Goal: Task Accomplishment & Management: Complete application form

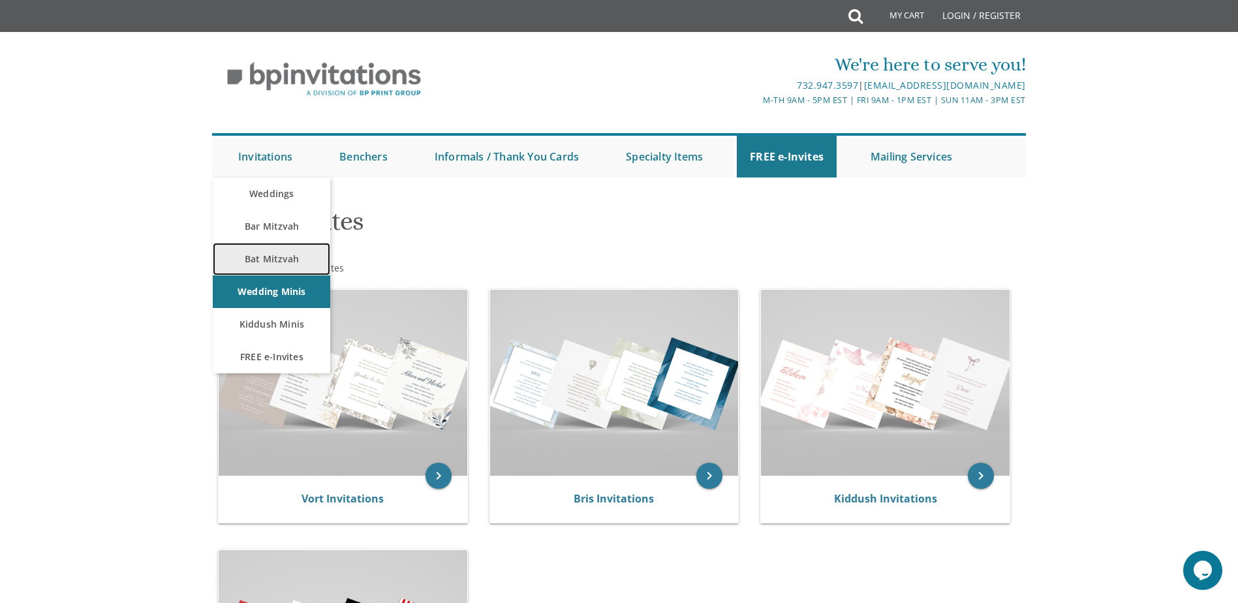
click at [272, 247] on link "Bat Mitzvah" at bounding box center [271, 259] width 117 height 33
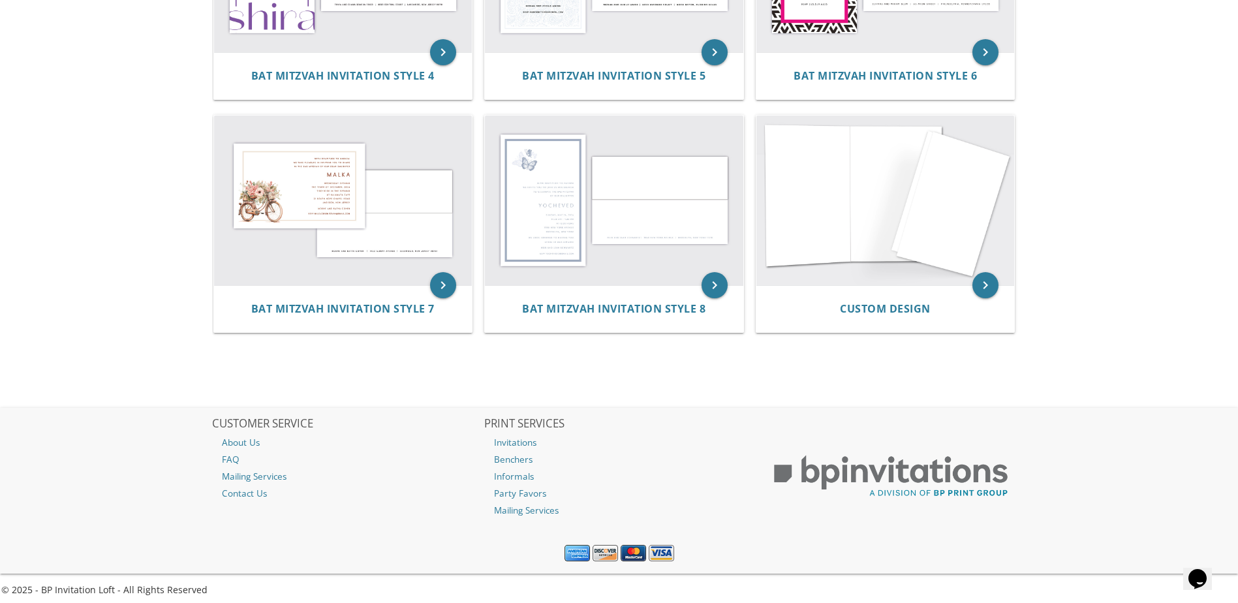
scroll to position [653, 0]
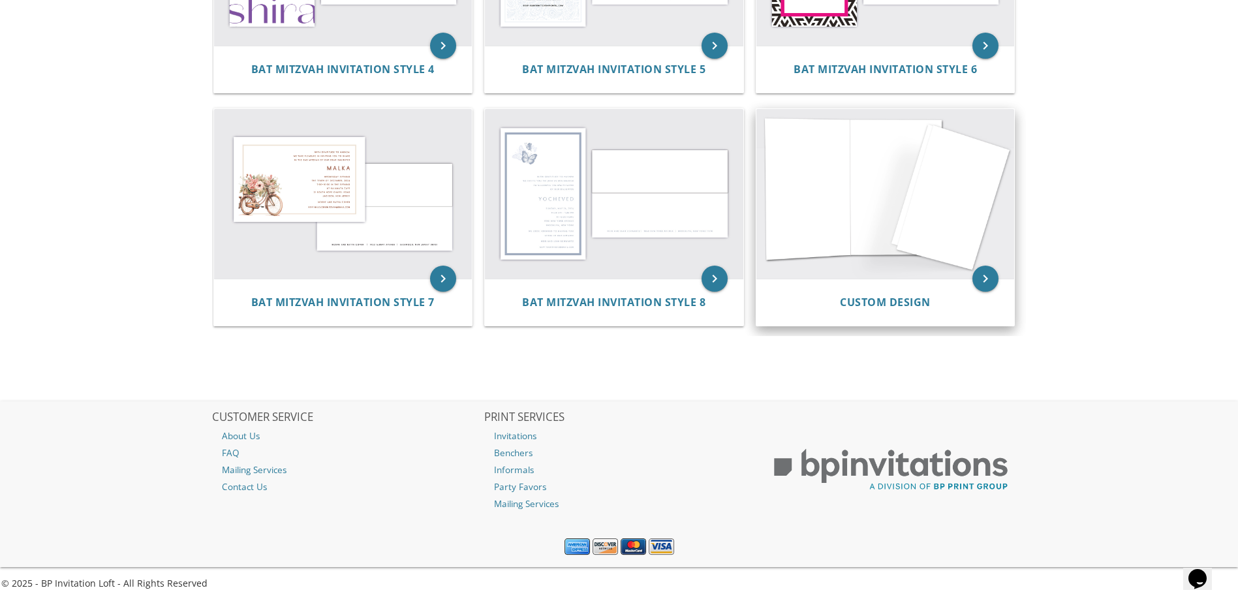
click at [893, 250] on img at bounding box center [885, 194] width 258 height 170
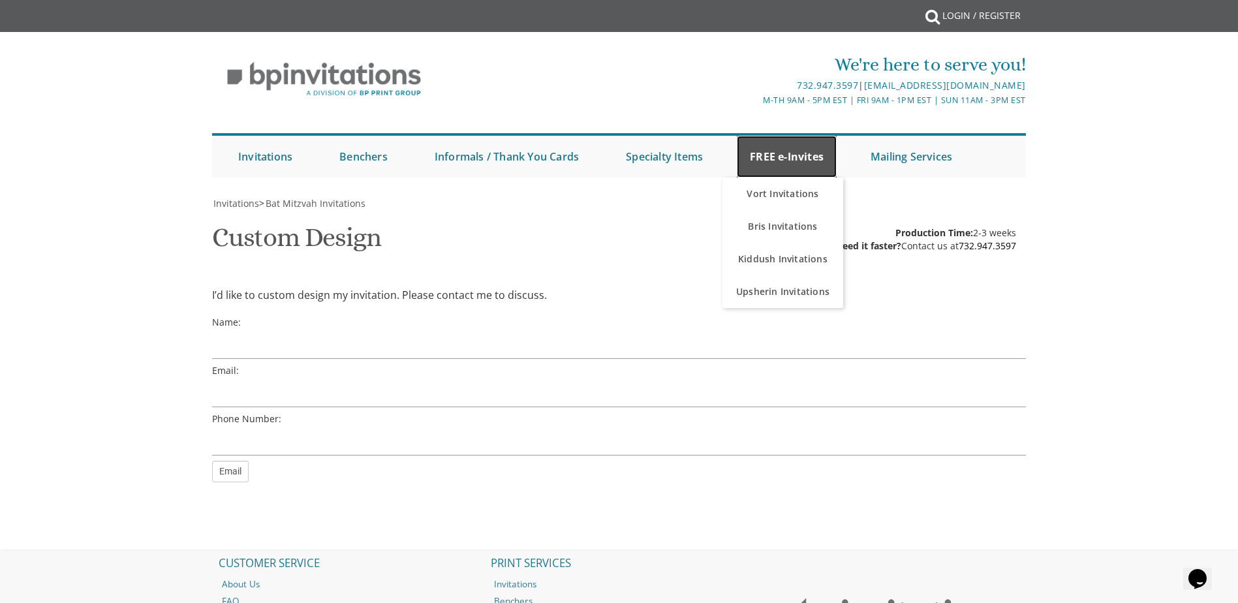
click at [784, 168] on link "FREE e-Invites" at bounding box center [787, 157] width 100 height 42
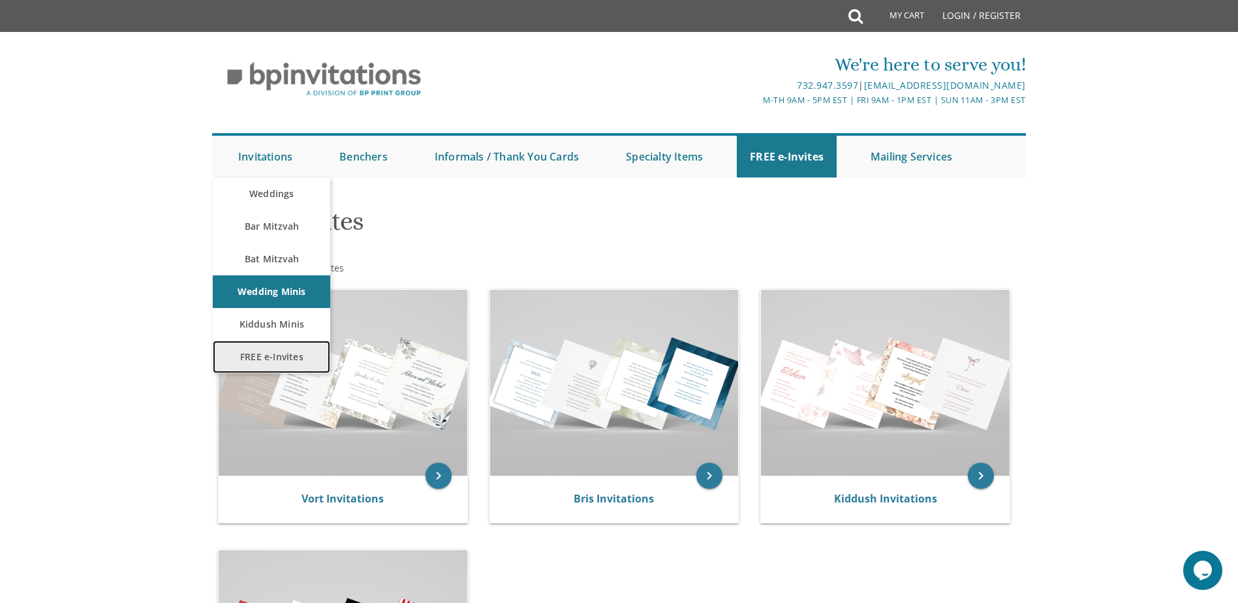
click at [274, 356] on link "FREE e-Invites" at bounding box center [271, 357] width 117 height 33
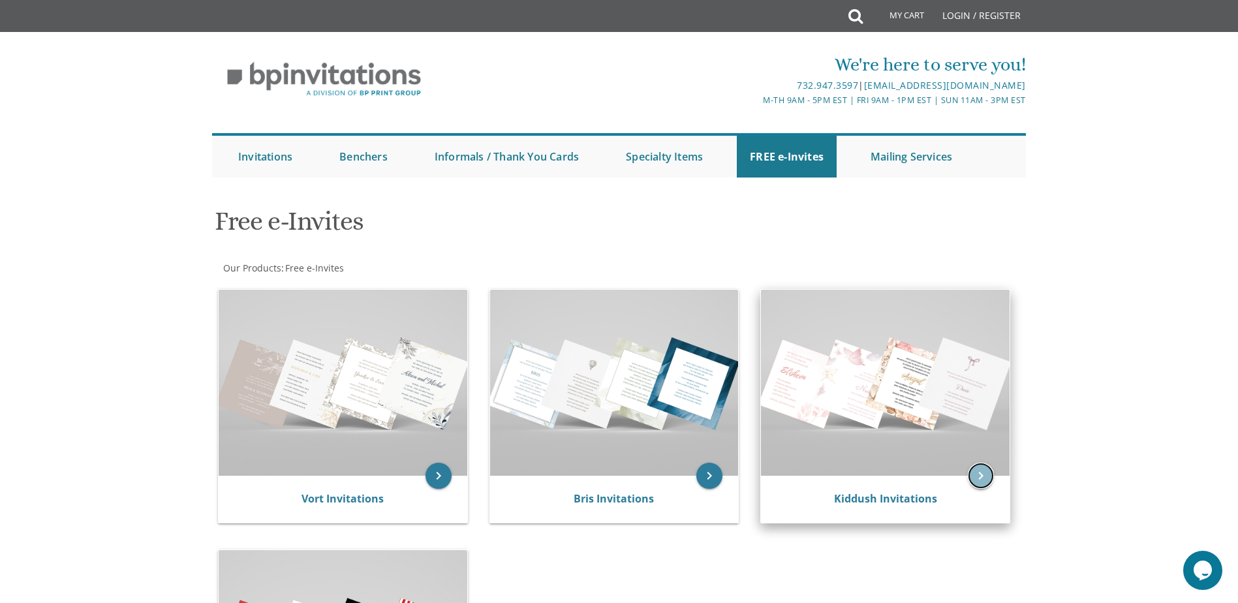
click at [977, 480] on icon "keyboard_arrow_right" at bounding box center [981, 476] width 26 height 26
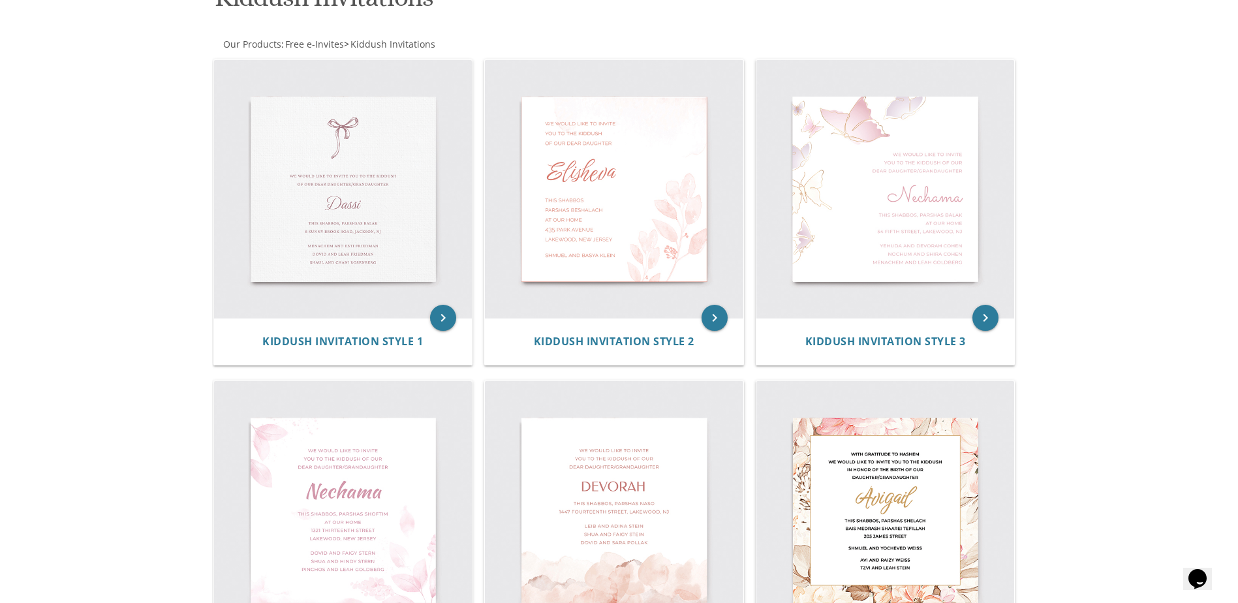
scroll to position [47, 0]
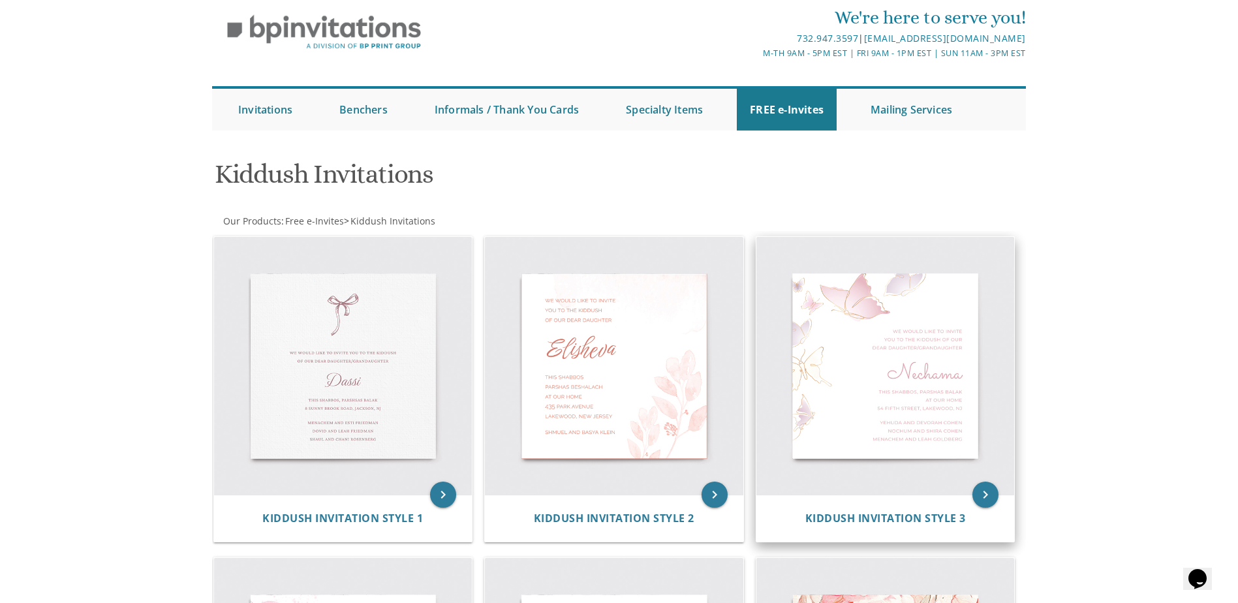
click at [842, 372] on img at bounding box center [885, 366] width 258 height 258
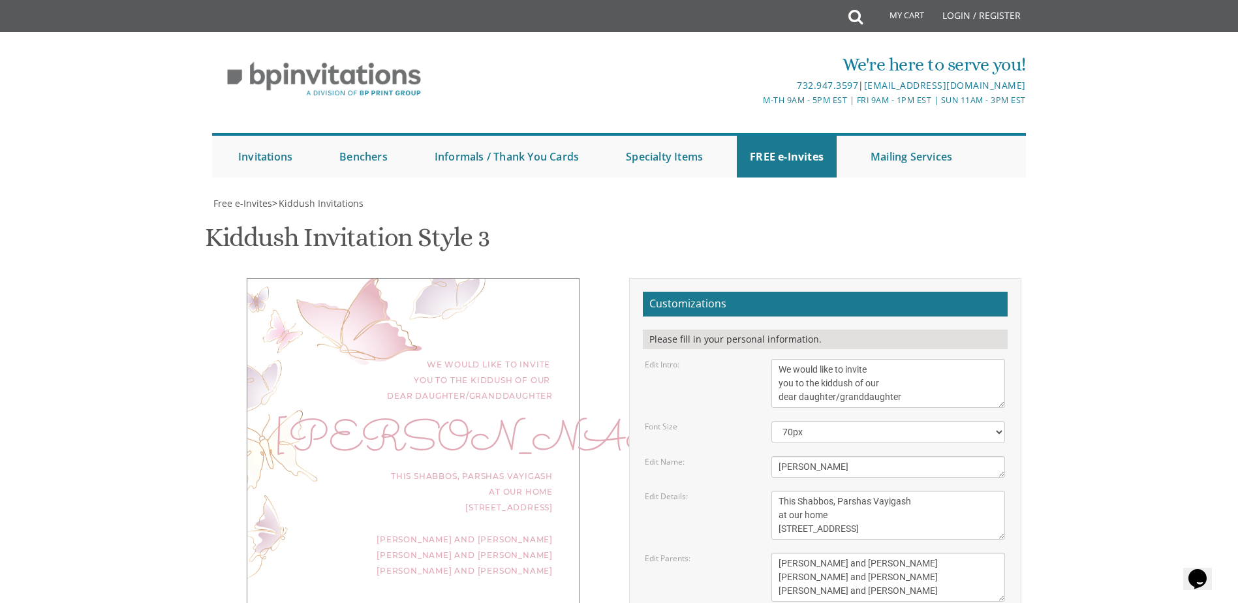
scroll to position [65, 0]
drag, startPoint x: 823, startPoint y: 317, endPoint x: 856, endPoint y: 317, distance: 33.3
click at [856, 359] on textarea "We would like to invite you to the kiddush of our dear daughter/granddaughter" at bounding box center [888, 383] width 234 height 49
drag, startPoint x: 836, startPoint y: 331, endPoint x: 909, endPoint y: 334, distance: 72.5
click at [909, 359] on textarea "We would like to invite you to the kiddush of our dear daughter/granddaughter" at bounding box center [888, 383] width 234 height 49
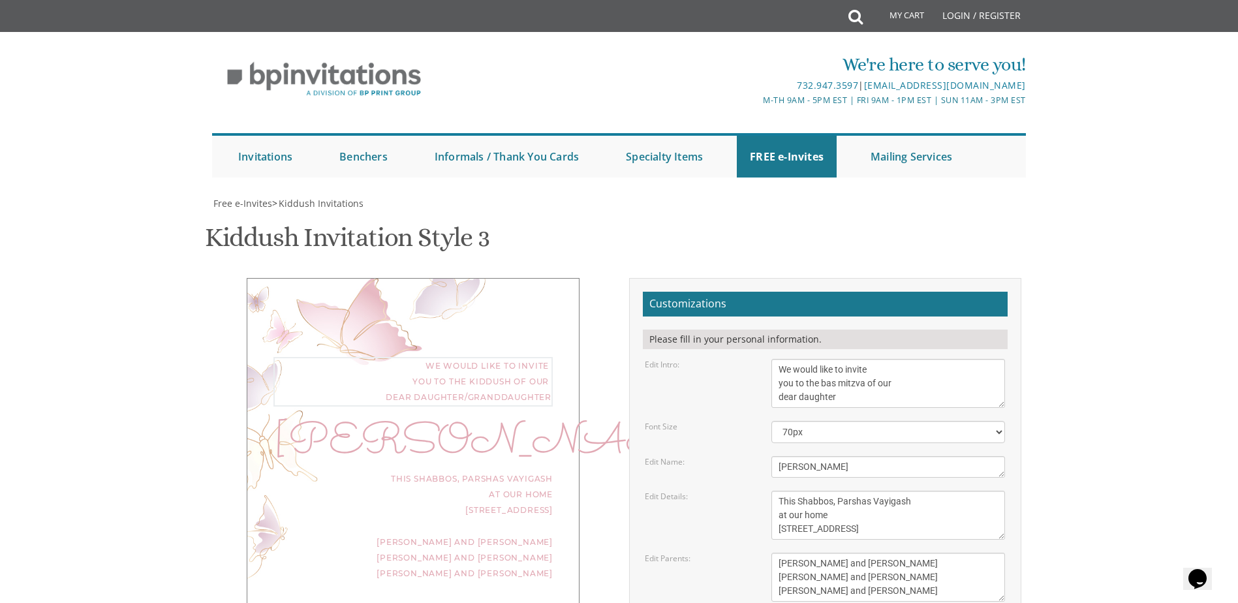
type textarea "We would like to invite you to the bas mitzva of our dear daughter"
drag, startPoint x: 830, startPoint y: 401, endPoint x: 726, endPoint y: 403, distance: 104.4
click at [726, 456] on div "Edit Name: [GEOGRAPHIC_DATA]" at bounding box center [825, 467] width 380 height 22
type textarea "[PERSON_NAME]"
drag, startPoint x: 778, startPoint y: 436, endPoint x: 911, endPoint y: 438, distance: 133.8
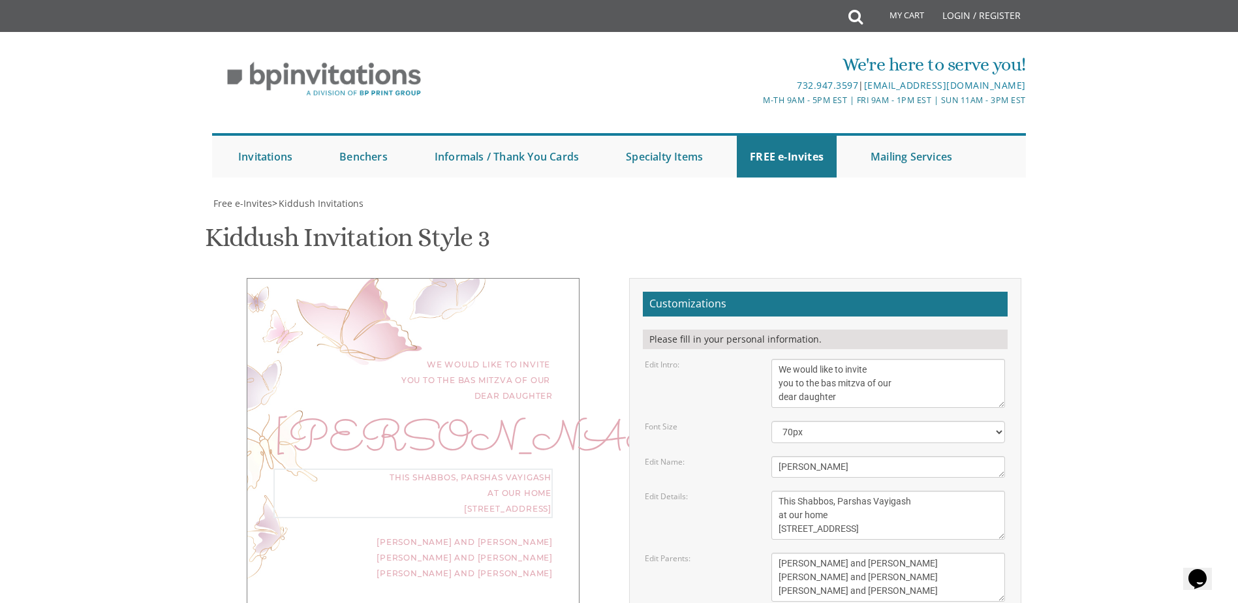
click at [911, 491] on textarea "This Shabbos, Parshas Vayigash at our home [STREET_ADDRESS]" at bounding box center [888, 515] width 234 height 49
drag, startPoint x: 779, startPoint y: 463, endPoint x: 900, endPoint y: 465, distance: 120.7
click at [900, 491] on textarea "This Shabbos, Parshas Vayigash at our home [STREET_ADDRESS]" at bounding box center [888, 515] width 234 height 49
type textarea "[DATE] at our home [STREET_ADDRESS][PERSON_NAME][PERSON_NAME]"
drag, startPoint x: 780, startPoint y: 497, endPoint x: 916, endPoint y: 534, distance: 141.3
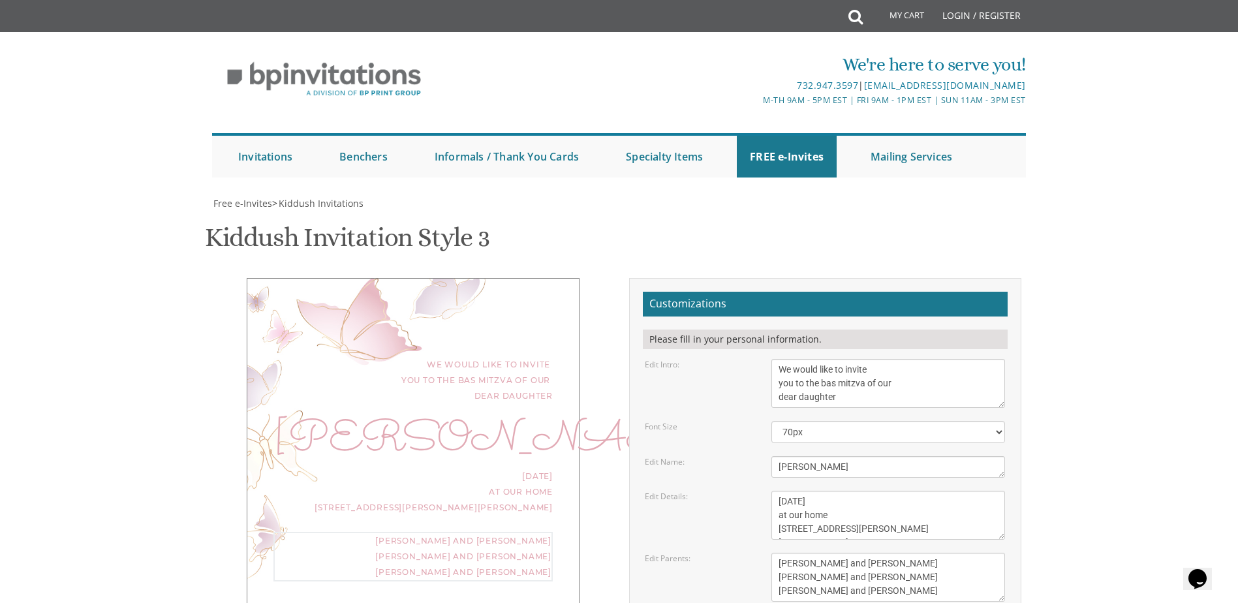
click at [916, 553] on textarea "[PERSON_NAME] and [PERSON_NAME] [PERSON_NAME] and [PERSON_NAME] [PERSON_NAME] a…" at bounding box center [888, 577] width 234 height 49
type textarea "[PERSON_NAME] and [PERSON_NAME]"
click at [814, 456] on textarea "[PERSON_NAME]" at bounding box center [888, 467] width 234 height 22
type textarea "[PERSON_NAME]"
drag, startPoint x: 814, startPoint y: 403, endPoint x: 1105, endPoint y: 436, distance: 292.2
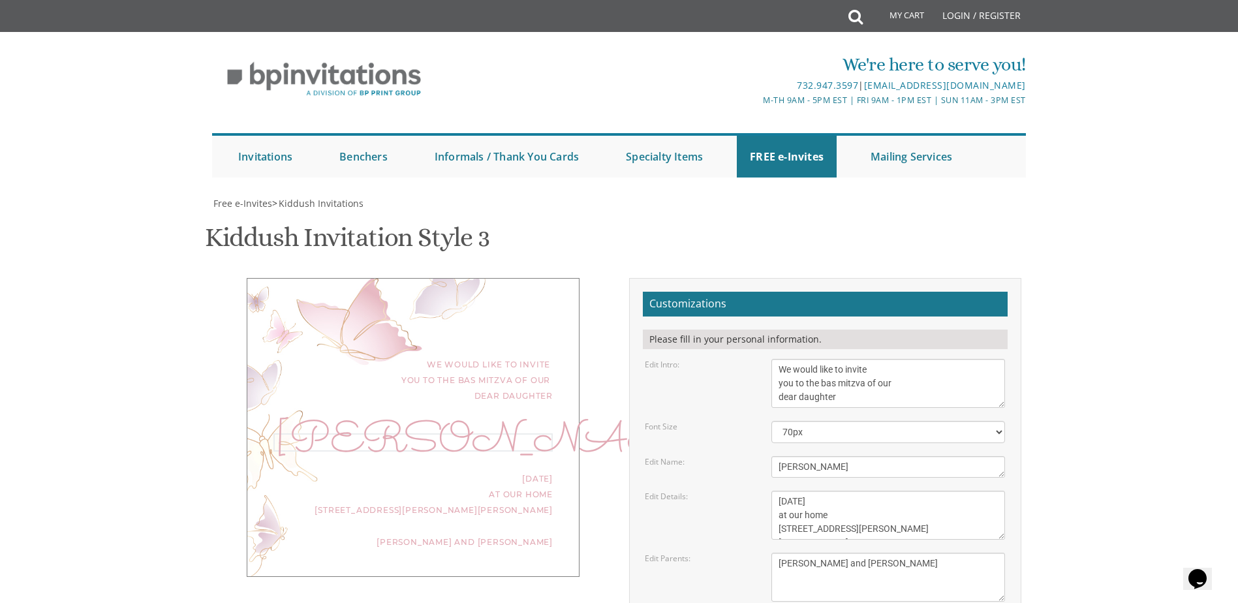
click at [1105, 436] on body "My Cart Total: View Cart Item(s) Submit My Cart Total: View Cart Item(s) Login …" at bounding box center [619, 543] width 1238 height 1086
click at [819, 456] on textarea "[PERSON_NAME]" at bounding box center [888, 467] width 234 height 22
click at [777, 359] on textarea "We would like to invite you to the kiddush of our dear daughter/granddaughter" at bounding box center [888, 383] width 234 height 49
type textarea "With Gratitude to Hashem We would like to invite you to the bas mitzva of our d…"
click at [878, 491] on textarea "This Shabbos, Parshas Vayigash at our home [STREET_ADDRESS]" at bounding box center [888, 515] width 234 height 49
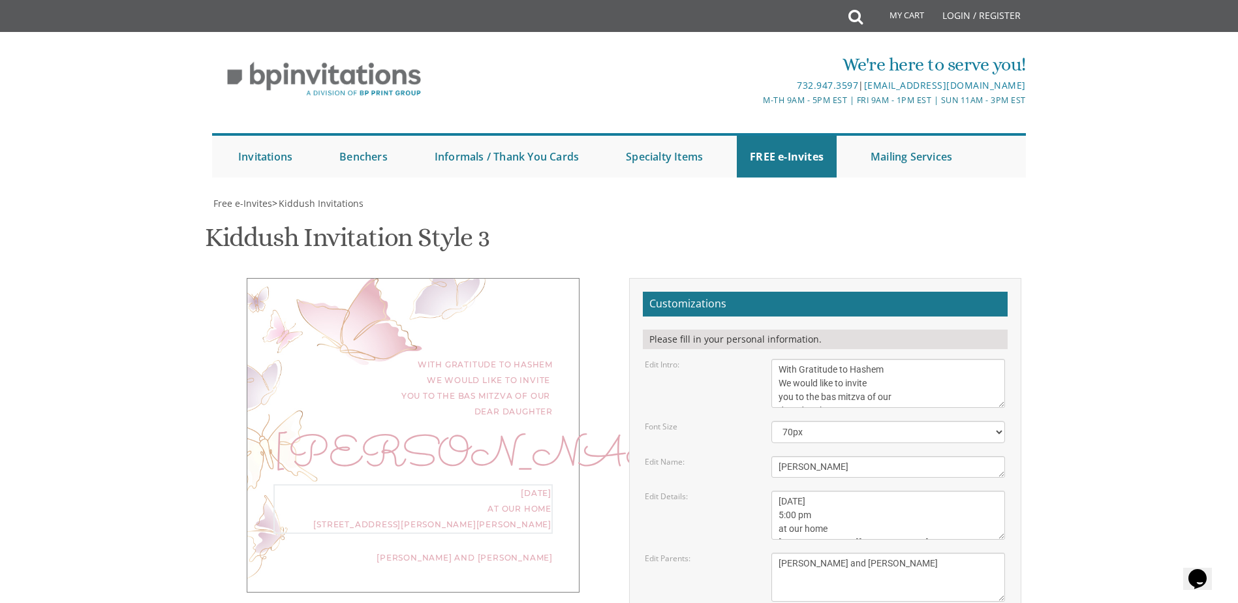
scroll to position [14, 0]
drag, startPoint x: 777, startPoint y: 461, endPoint x: 833, endPoint y: 444, distance: 58.0
click at [833, 491] on textarea "This Shabbos, Parshas Vayigash at our home [STREET_ADDRESS]" at bounding box center [888, 515] width 234 height 49
click at [918, 491] on textarea "This Shabbos, Parshas Vayigash at our home [STREET_ADDRESS]" at bounding box center [888, 515] width 234 height 49
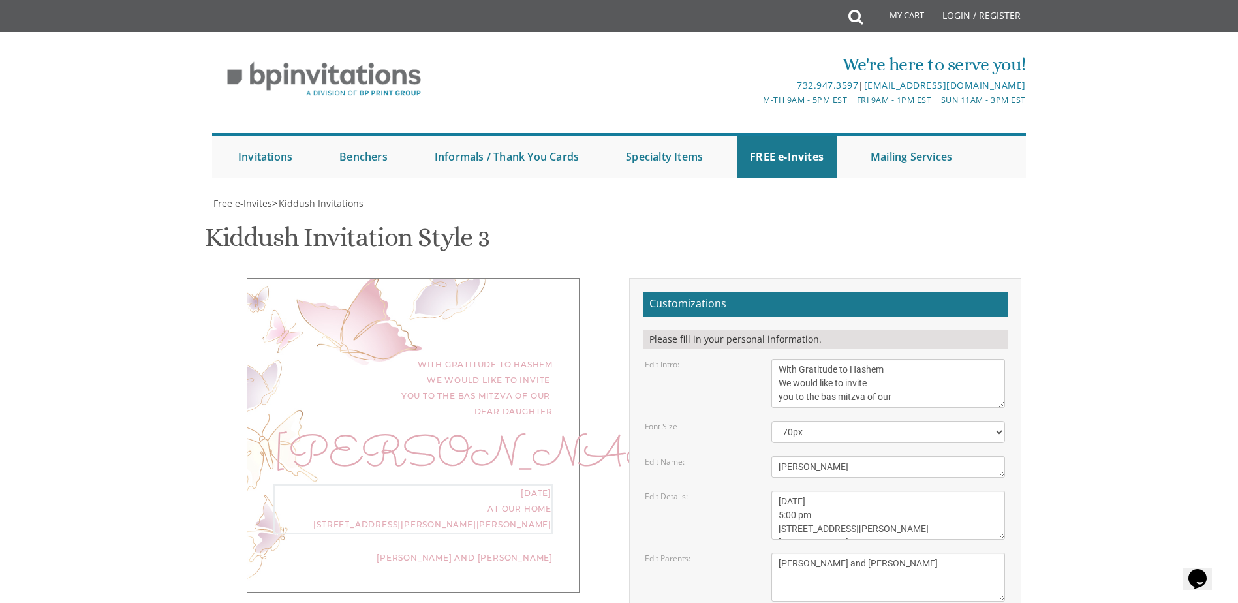
click at [911, 491] on textarea "This Shabbos, Parshas Vayigash at our home [STREET_ADDRESS]" at bounding box center [888, 515] width 234 height 49
type textarea "[DATE] 5:00 pm [STREET_ADDRESS][PERSON_NAME][PERSON_NAME]"
click at [909, 553] on textarea "[PERSON_NAME] and [PERSON_NAME] [PERSON_NAME] and [PERSON_NAME] [PERSON_NAME] a…" at bounding box center [888, 577] width 234 height 49
click at [810, 456] on textarea "[PERSON_NAME]" at bounding box center [888, 467] width 234 height 22
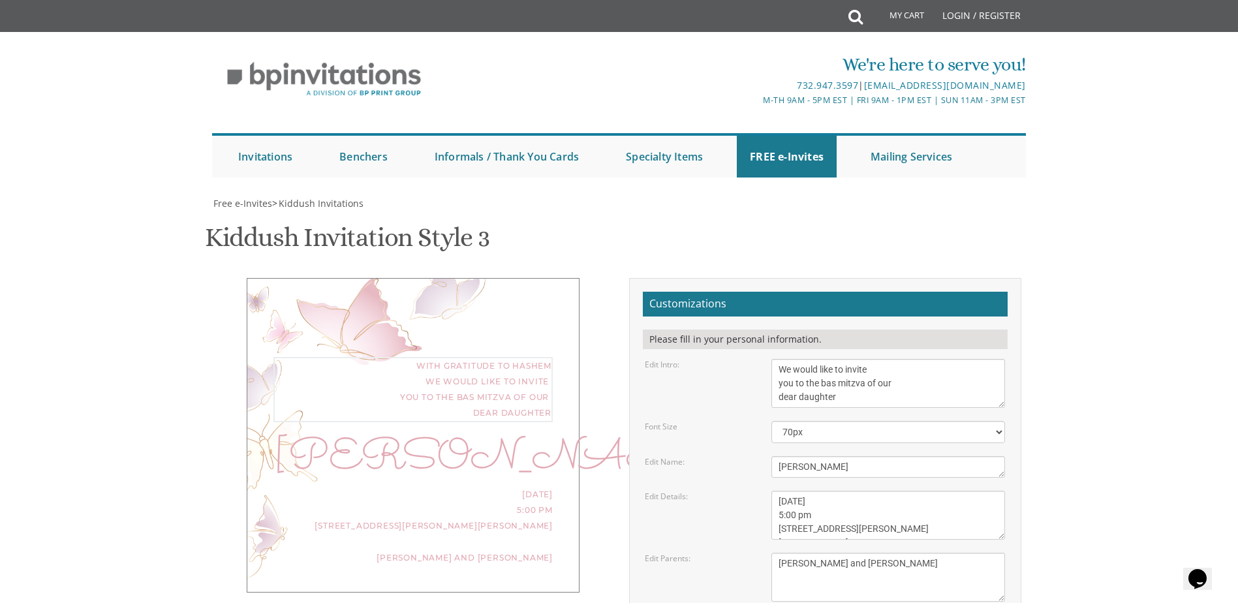
drag, startPoint x: 845, startPoint y: 331, endPoint x: 801, endPoint y: 337, distance: 44.8
click at [801, 359] on textarea "We would like to invite you to the kiddush of our dear daughter/granddaughter" at bounding box center [888, 383] width 234 height 49
type textarea "With Gratitude to Hashem We would like to invite you to the bas mitzva of our d…"
click at [878, 456] on textarea "[PERSON_NAME]" at bounding box center [888, 467] width 234 height 22
drag, startPoint x: 878, startPoint y: 410, endPoint x: 784, endPoint y: 409, distance: 94.0
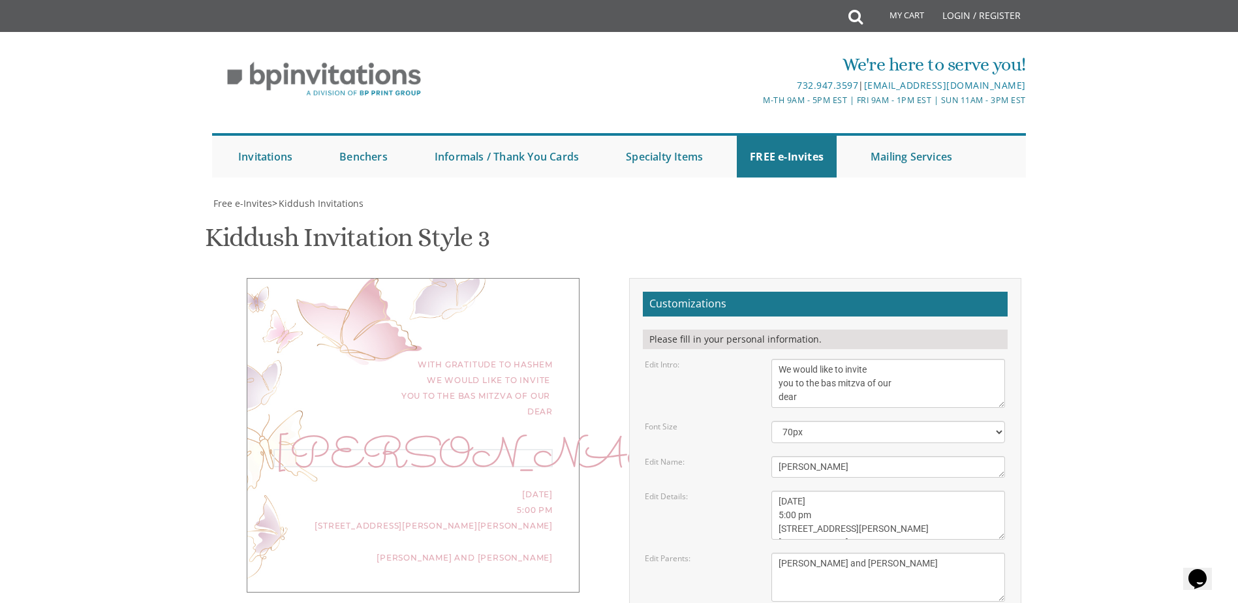
click at [784, 456] on textarea "[PERSON_NAME]" at bounding box center [888, 467] width 234 height 22
click at [902, 491] on textarea "This Shabbos, Parshas Vayigash at our home [STREET_ADDRESS]" at bounding box center [888, 515] width 234 height 49
drag, startPoint x: 812, startPoint y: 397, endPoint x: 785, endPoint y: 401, distance: 27.1
click at [785, 456] on textarea "[PERSON_NAME]" at bounding box center [888, 467] width 234 height 22
type textarea "[PERSON_NAME]"
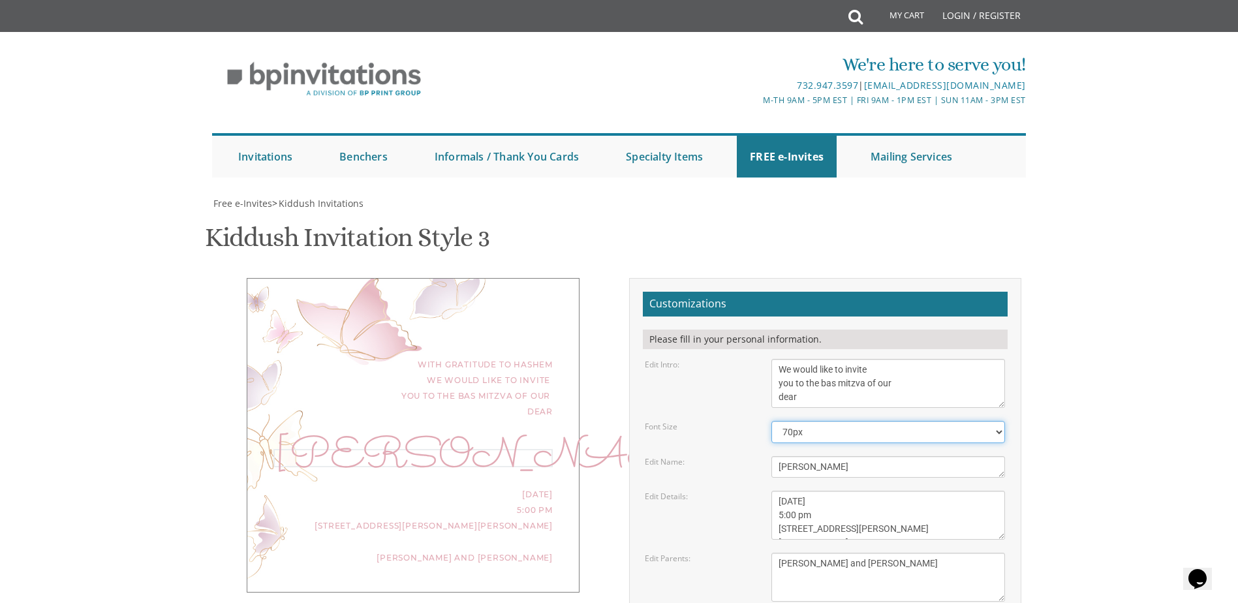
click at [859, 421] on select "40px 50px 60px 70px 80px" at bounding box center [888, 432] width 234 height 22
click at [564, 384] on div "With Gratitude to Hashem We would like to invite you to the bas mitzva of our d…" at bounding box center [413, 434] width 333 height 312
click at [559, 383] on div "With Gratitude to Hashem We would like to invite you to the bas mitzva of our d…" at bounding box center [413, 434] width 333 height 312
click at [810, 456] on textarea "[PERSON_NAME]" at bounding box center [888, 467] width 234 height 22
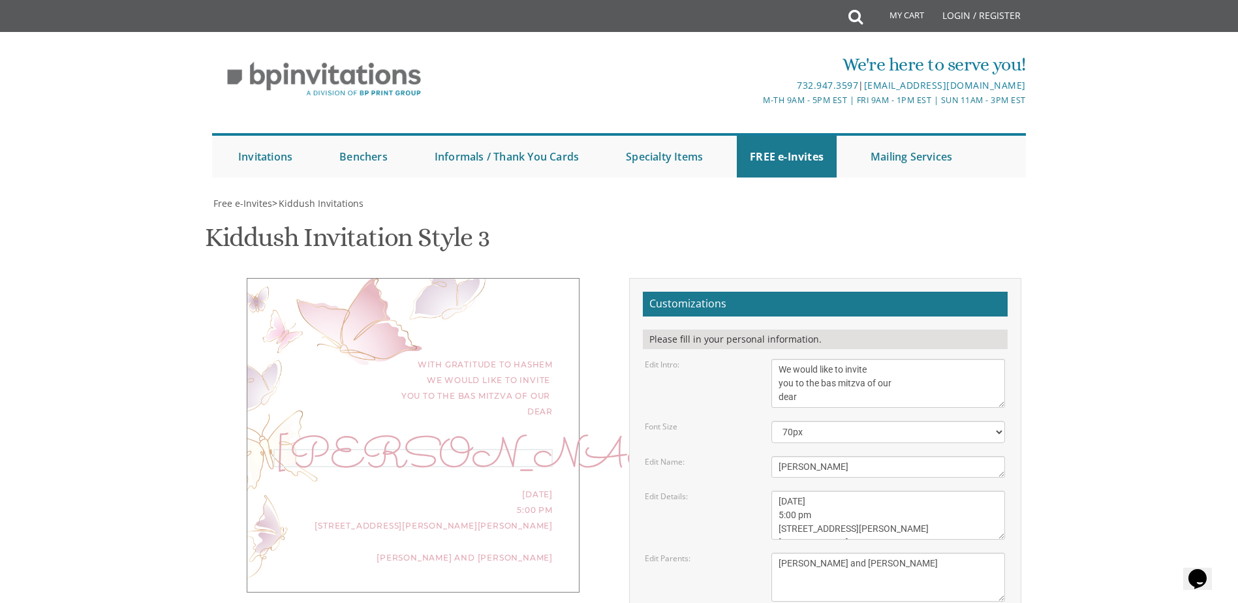
scroll to position [130, 0]
click at [835, 491] on textarea "This Shabbos, Parshas Vayigash at our home [STREET_ADDRESS]" at bounding box center [888, 515] width 234 height 49
click at [817, 456] on textarea "[PERSON_NAME]" at bounding box center [888, 467] width 234 height 22
click at [789, 359] on textarea "We would like to invite you to the kiddush of our dear daughter/granddaughter" at bounding box center [888, 383] width 234 height 49
click at [474, 451] on div "[PERSON_NAME]" at bounding box center [412, 459] width 279 height 16
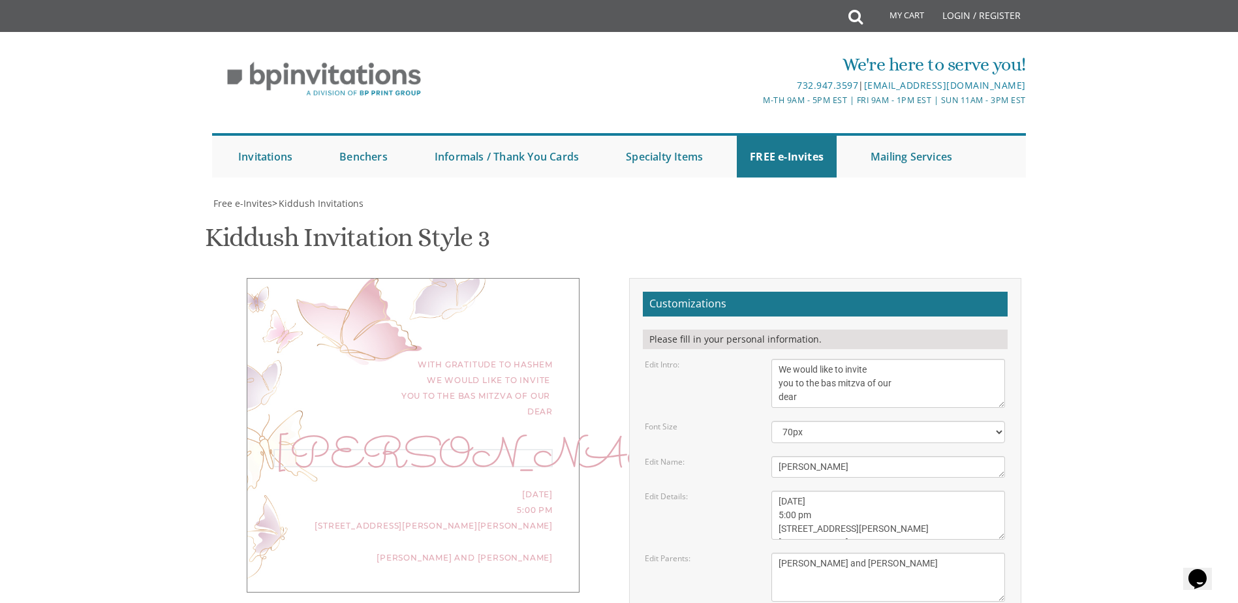
click at [833, 456] on textarea "[PERSON_NAME]" at bounding box center [888, 467] width 234 height 22
click at [498, 357] on div "With Gratitude to Hashem We would like to invite you to the bas mitzva of our d…" at bounding box center [412, 388] width 279 height 63
click at [823, 359] on textarea "We would like to invite you to the kiddush of our dear daughter/granddaughter" at bounding box center [888, 383] width 234 height 49
type textarea "With Gratitude to Hashem We would like to invite you to the bas mitzva of our d…"
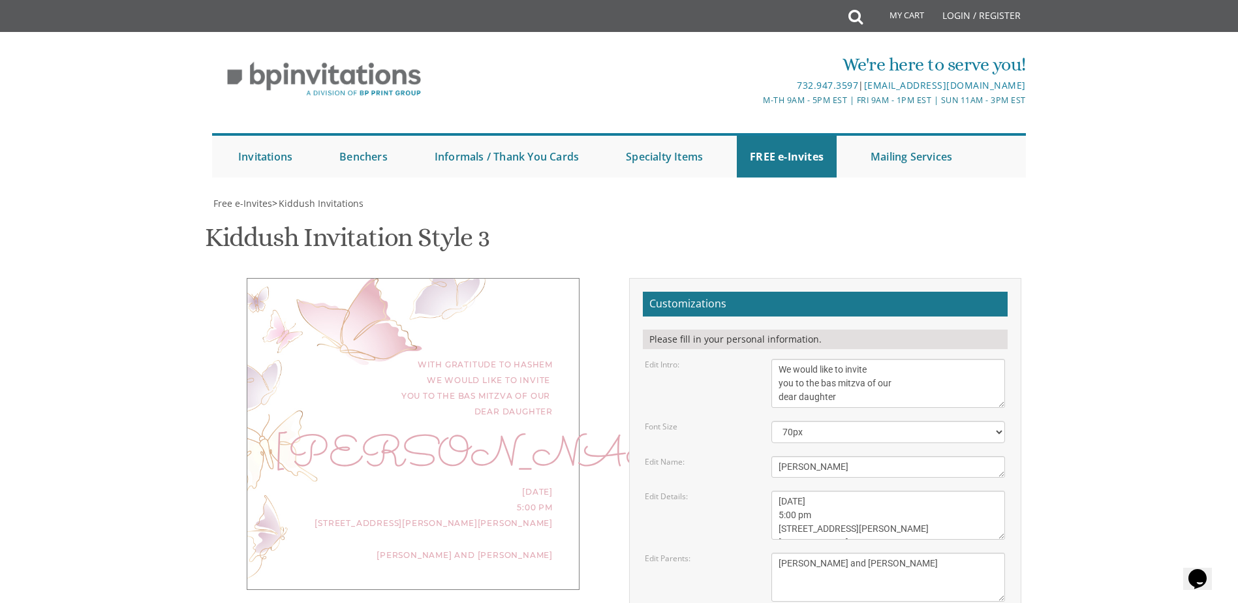
click at [910, 314] on form "Customizations Please fill in your personal information. Edit Intro: We would l…" at bounding box center [825, 504] width 365 height 425
click at [778, 491] on textarea "This Shabbos, Parshas Vayigash at our home [STREET_ADDRESS]" at bounding box center [888, 515] width 234 height 49
click at [805, 421] on select "40px 50px 60px 70px 80px" at bounding box center [888, 432] width 234 height 22
click at [749, 456] on div "Edit Name:" at bounding box center [698, 461] width 127 height 11
drag, startPoint x: 776, startPoint y: 370, endPoint x: 895, endPoint y: 410, distance: 125.2
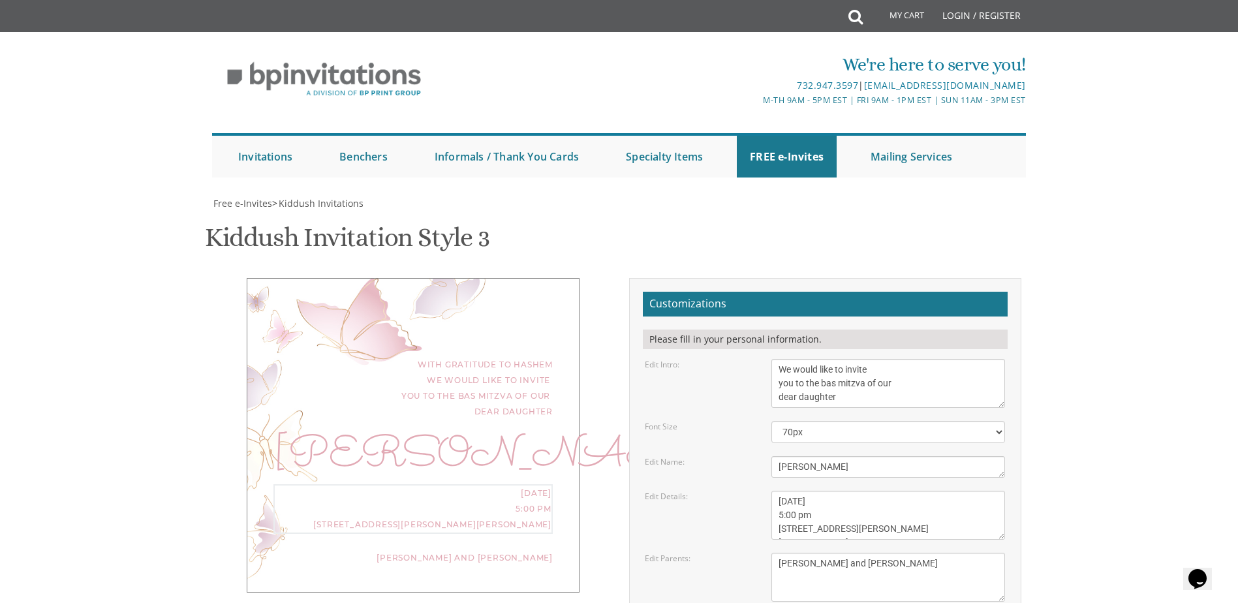
click at [895, 410] on form "Customizations Please fill in your personal information. Edit Intro: We would l…" at bounding box center [825, 504] width 365 height 425
click at [842, 491] on textarea "This Shabbos, Parshas Vayigash at our home [STREET_ADDRESS]" at bounding box center [888, 515] width 234 height 49
click at [743, 491] on div "Edit Details: This Shabbos, [GEOGRAPHIC_DATA] at our home [STREET_ADDRESS]" at bounding box center [825, 515] width 380 height 49
drag, startPoint x: 891, startPoint y: 371, endPoint x: 988, endPoint y: 399, distance: 101.4
click at [988, 491] on textarea "This Shabbos, Parshas Vayigash at our home [STREET_ADDRESS]" at bounding box center [888, 515] width 234 height 49
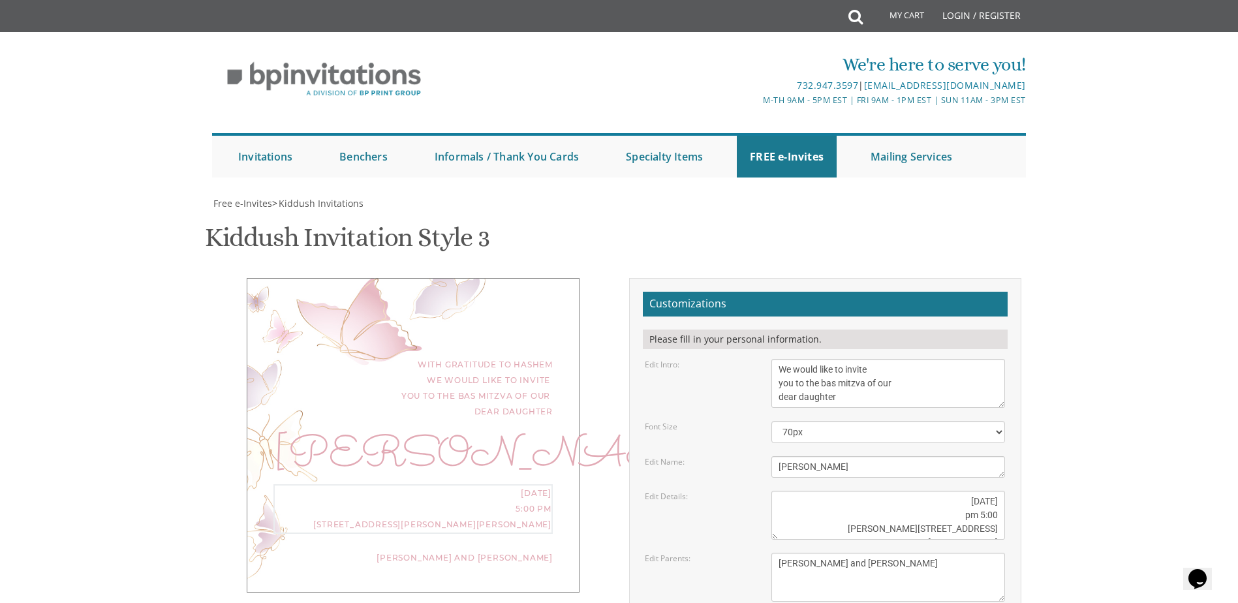
click at [904, 491] on textarea "This Shabbos, Parshas Vayigash at our home [STREET_ADDRESS]" at bounding box center [888, 515] width 234 height 49
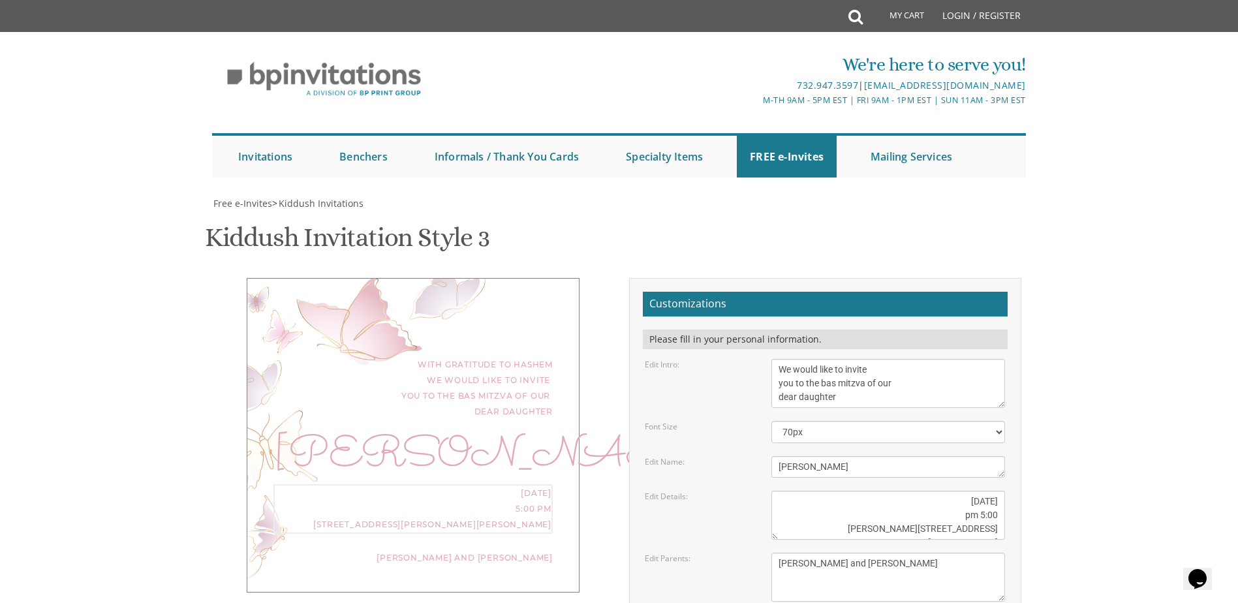
click at [905, 491] on textarea "This Shabbos, Parshas Vayigash at our home [STREET_ADDRESS]" at bounding box center [888, 515] width 234 height 49
drag, startPoint x: 905, startPoint y: 370, endPoint x: 987, endPoint y: 400, distance: 86.9
click at [987, 491] on textarea "This Shabbos, Parshas Vayigash at our home [STREET_ADDRESS]" at bounding box center [888, 515] width 234 height 49
click at [724, 491] on div "Edit Details: This Shabbos, [GEOGRAPHIC_DATA] at our home [STREET_ADDRESS]" at bounding box center [825, 515] width 380 height 49
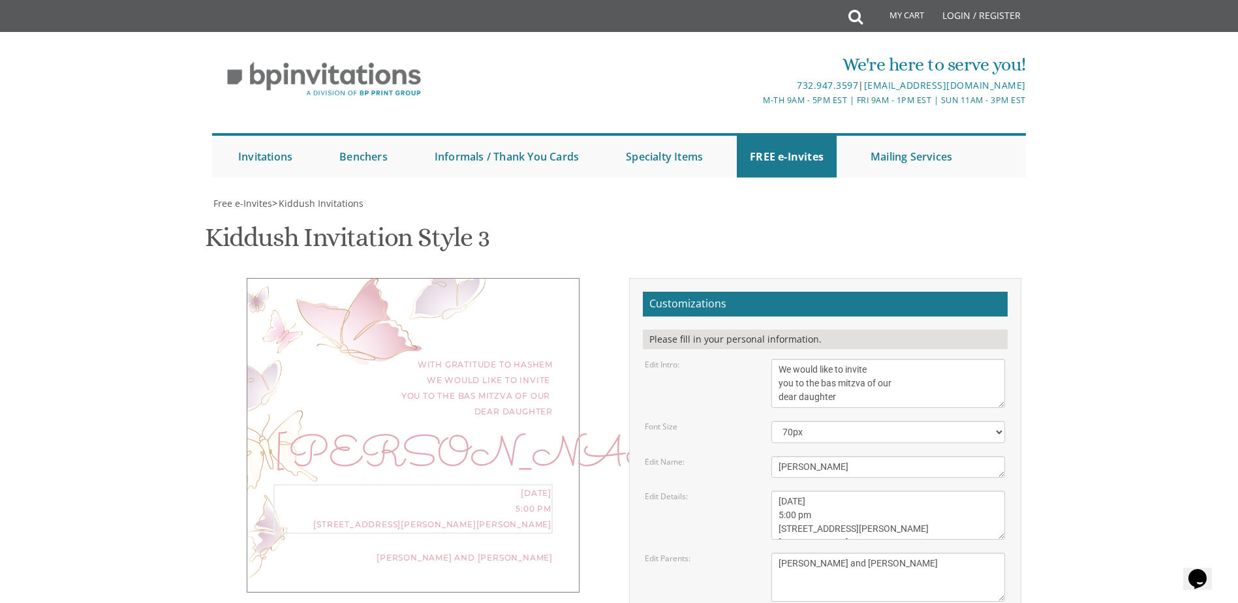
click at [780, 491] on textarea "This Shabbos, Parshas Vayigash at our home [STREET_ADDRESS]" at bounding box center [888, 515] width 234 height 49
type textarea "[DATE] 5:00 pm [STREET_ADDRESS][PERSON_NAME][PERSON_NAME]"
click at [904, 553] on textarea "[PERSON_NAME] and [PERSON_NAME] [PERSON_NAME] and [PERSON_NAME] [PERSON_NAME] a…" at bounding box center [888, 577] width 234 height 49
click at [812, 456] on textarea "[PERSON_NAME]" at bounding box center [888, 467] width 234 height 22
click at [833, 456] on textarea "[PERSON_NAME]" at bounding box center [888, 467] width 234 height 22
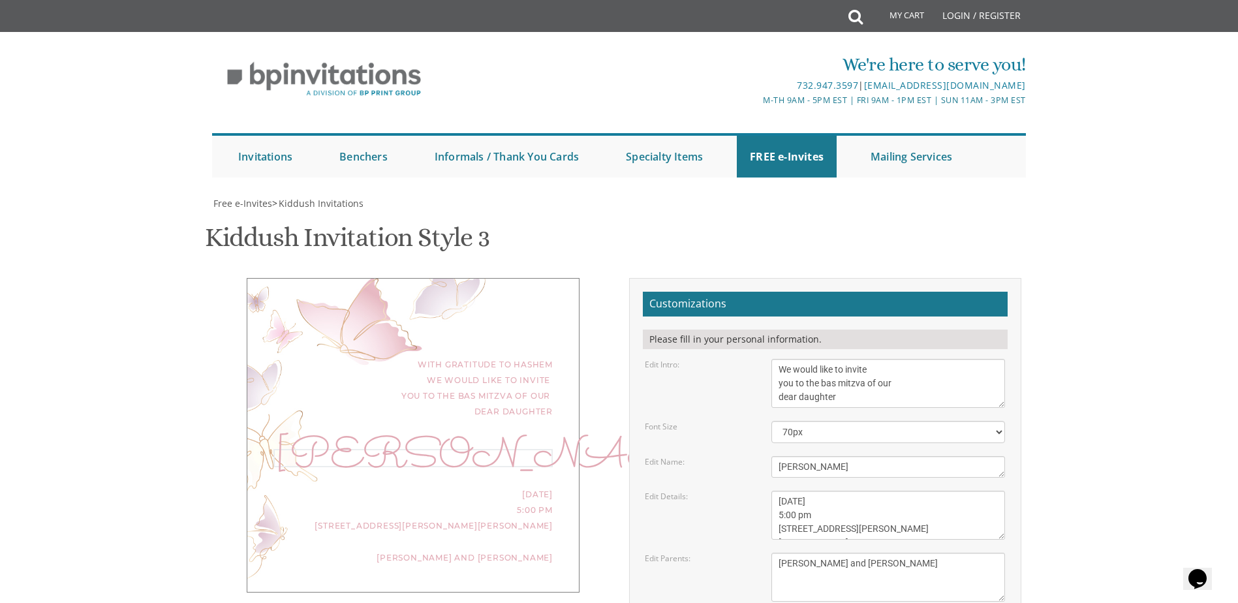
click at [804, 456] on textarea "[PERSON_NAME]" at bounding box center [888, 467] width 234 height 22
drag, startPoint x: 863, startPoint y: 333, endPoint x: 808, endPoint y: 342, distance: 55.5
click at [808, 456] on textarea "[PERSON_NAME]" at bounding box center [888, 467] width 234 height 22
click at [810, 456] on textarea "[PERSON_NAME]" at bounding box center [888, 467] width 234 height 22
drag, startPoint x: 820, startPoint y: 334, endPoint x: 806, endPoint y: 336, distance: 13.8
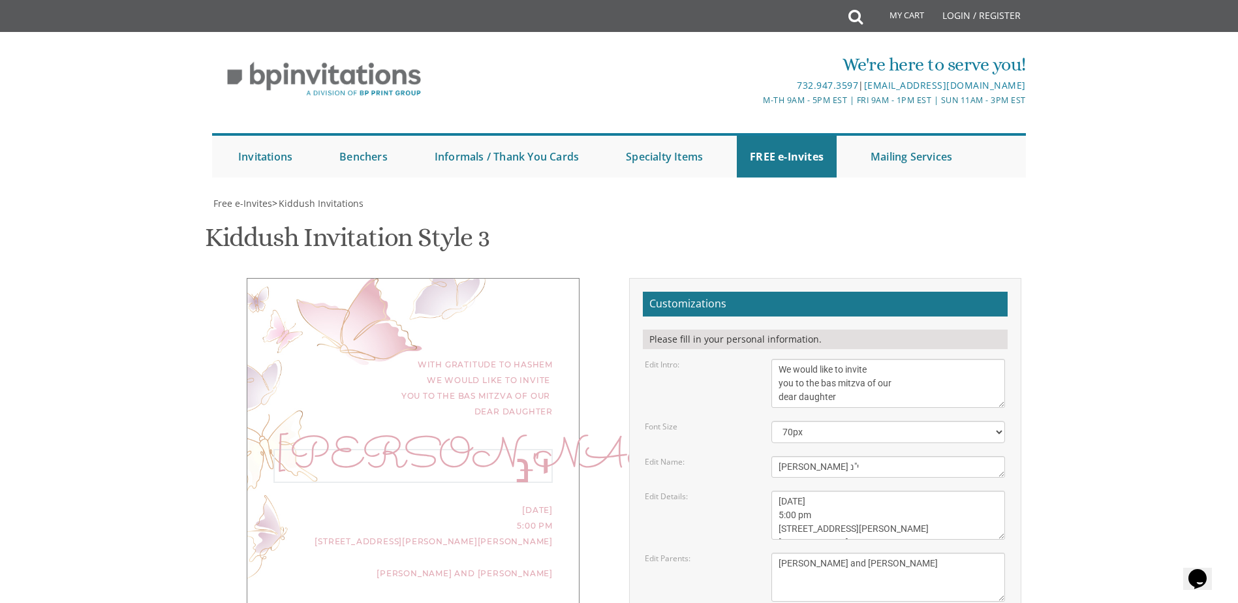
click at [806, 456] on textarea "[PERSON_NAME]" at bounding box center [888, 467] width 234 height 22
type textarea "[PERSON_NAME] נ''י"
click at [949, 491] on textarea "This Shabbos, Parshas Vayigash at our home [STREET_ADDRESS]" at bounding box center [888, 515] width 234 height 49
drag, startPoint x: 819, startPoint y: 337, endPoint x: 806, endPoint y: 335, distance: 12.6
click at [806, 456] on textarea "[PERSON_NAME]" at bounding box center [888, 467] width 234 height 22
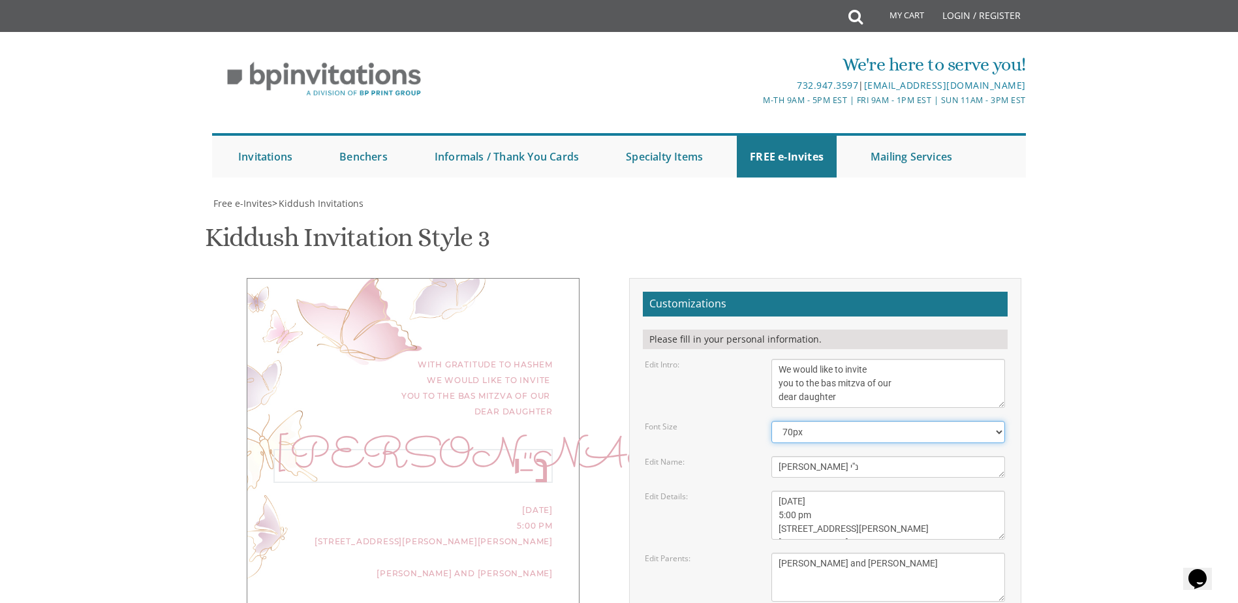
click at [828, 421] on select "40px 50px 60px 70px 80px" at bounding box center [888, 432] width 234 height 22
click at [771, 421] on select "40px 50px 60px 70px 80px" at bounding box center [888, 432] width 234 height 22
click at [811, 421] on select "40px 50px 60px 70px 80px" at bounding box center [888, 432] width 234 height 22
select select "70px"
click at [771, 421] on select "40px 50px 60px 70px 80px" at bounding box center [888, 432] width 234 height 22
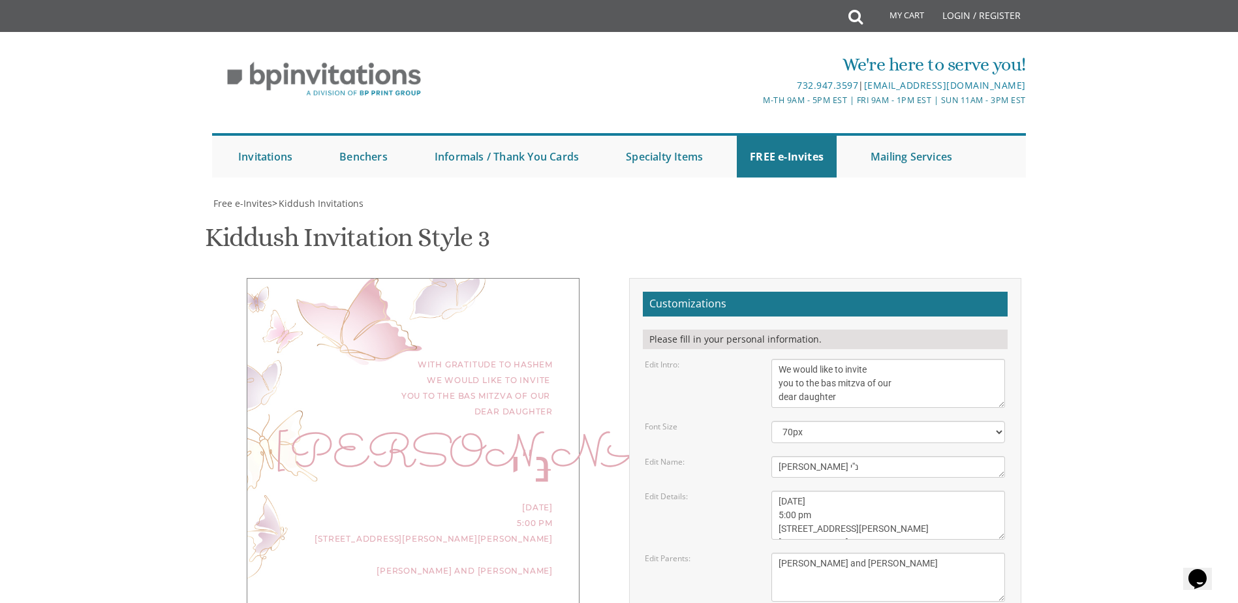
click at [485, 449] on div "[PERSON_NAME] נ''י" at bounding box center [412, 464] width 279 height 31
click at [548, 449] on div "[PERSON_NAME] נ''י" at bounding box center [412, 464] width 279 height 31
drag, startPoint x: 820, startPoint y: 333, endPoint x: 807, endPoint y: 339, distance: 14.6
click at [807, 456] on textarea "[PERSON_NAME]" at bounding box center [888, 467] width 234 height 22
type textarea "[PERSON_NAME]"
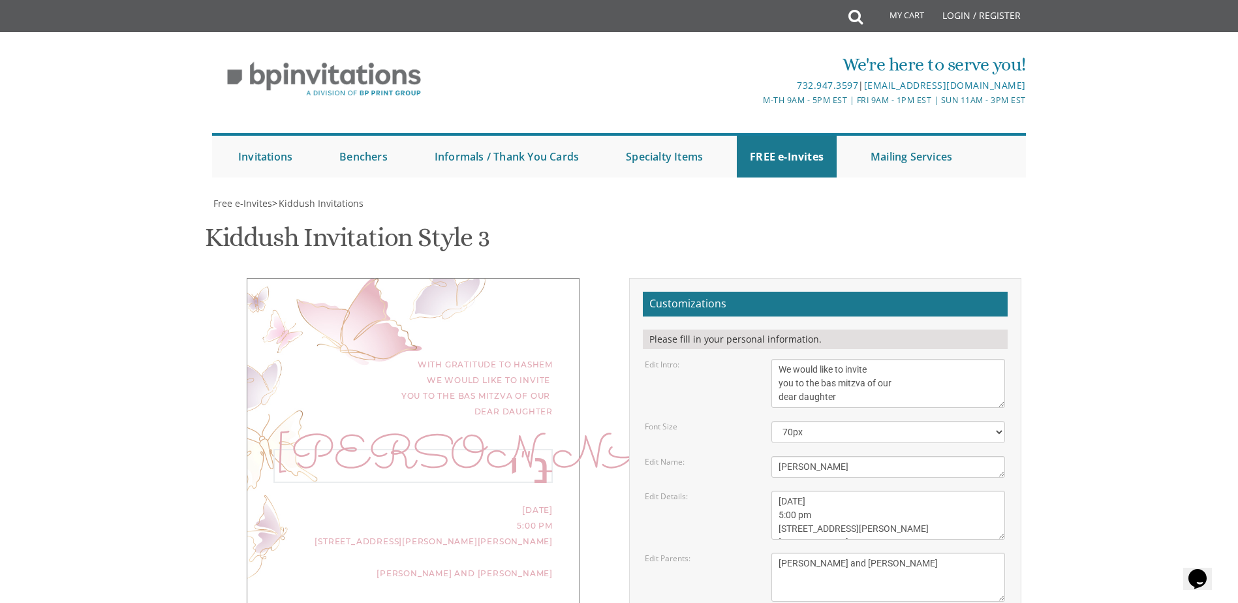
click at [726, 359] on div "Edit Intro: We would like to invite you to the kiddush of our dear daughter/gra…" at bounding box center [825, 383] width 380 height 49
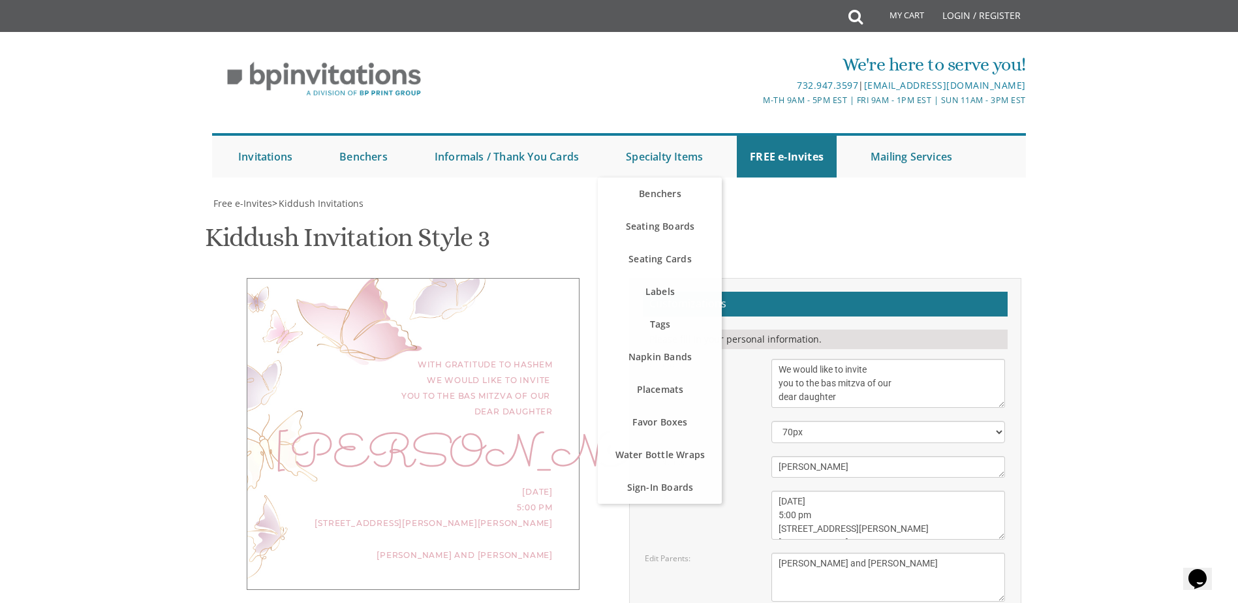
click at [409, 357] on div "With Gratitude to Hashem We would like to invite you to the bas mitzva of our d…" at bounding box center [412, 388] width 279 height 63
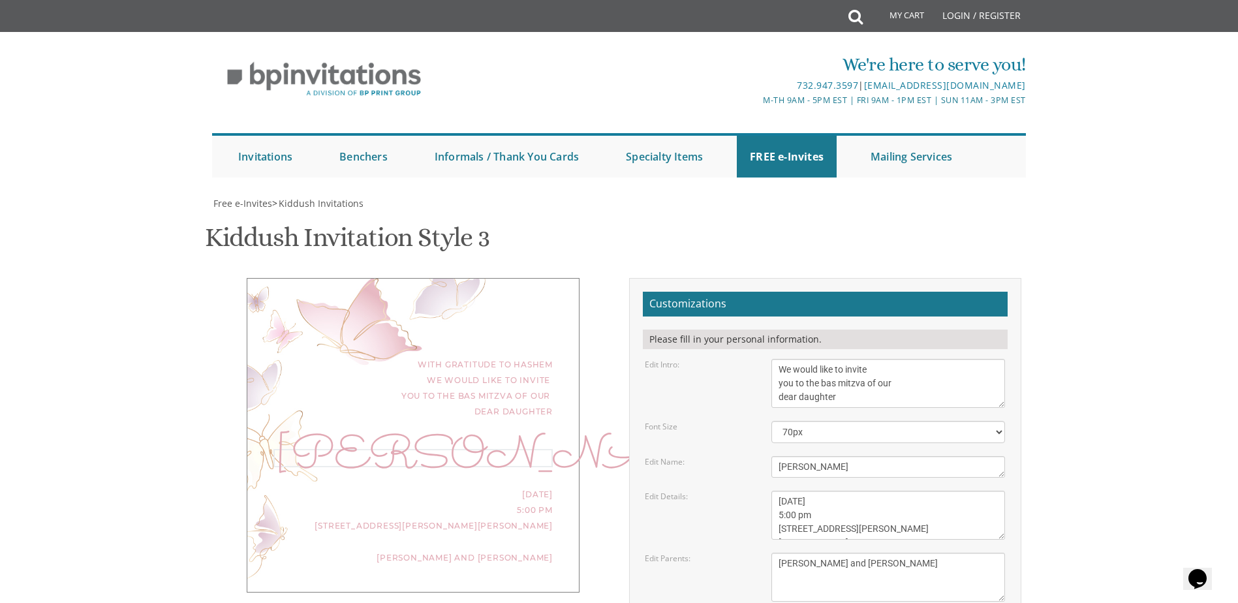
click at [810, 456] on textarea "[PERSON_NAME]" at bounding box center [888, 467] width 234 height 22
click at [567, 316] on div "With Gratitude to Hashem We would like to invite you to the bas mitzva of our d…" at bounding box center [413, 435] width 333 height 314
click at [551, 449] on div "[PERSON_NAME]" at bounding box center [412, 457] width 279 height 16
click at [543, 449] on div "[PERSON_NAME]" at bounding box center [412, 457] width 279 height 16
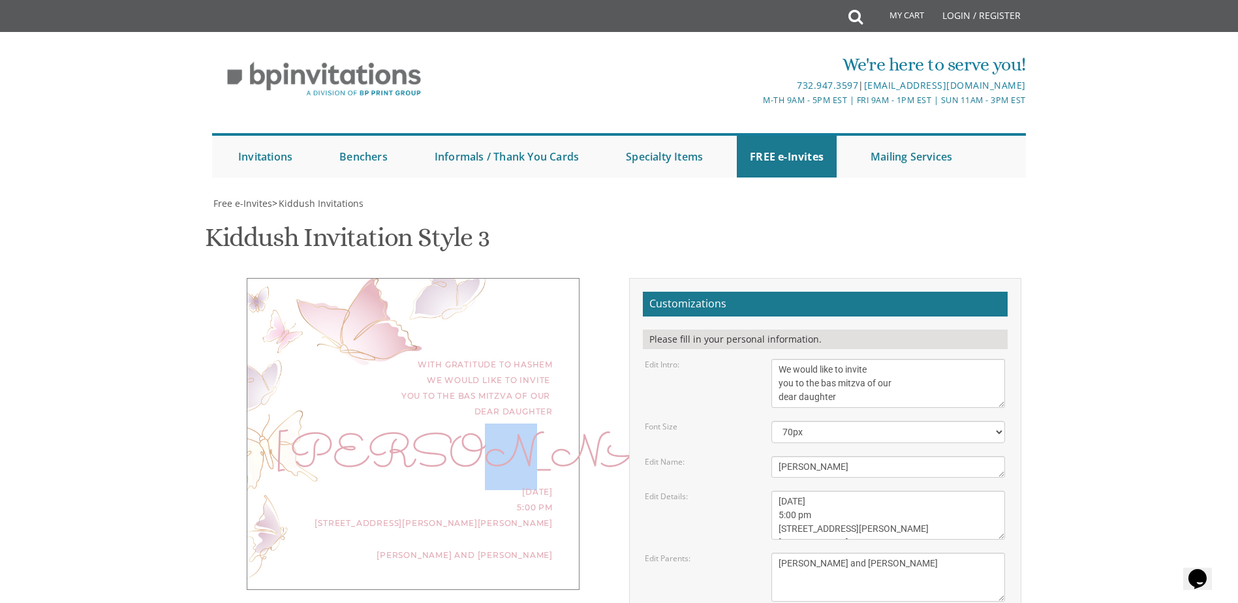
click at [555, 322] on div "With Gratitude to Hashem We would like to invite you to the bas mitzva of our d…" at bounding box center [413, 434] width 333 height 312
click at [553, 326] on div "With Gratitude to Hashem We would like to invite you to the bas mitzva of our d…" at bounding box center [413, 434] width 333 height 312
click at [547, 449] on div "[PERSON_NAME]" at bounding box center [412, 457] width 279 height 16
click at [544, 449] on div "[PERSON_NAME]" at bounding box center [412, 457] width 279 height 16
click at [926, 456] on textarea "[PERSON_NAME]" at bounding box center [888, 467] width 234 height 22
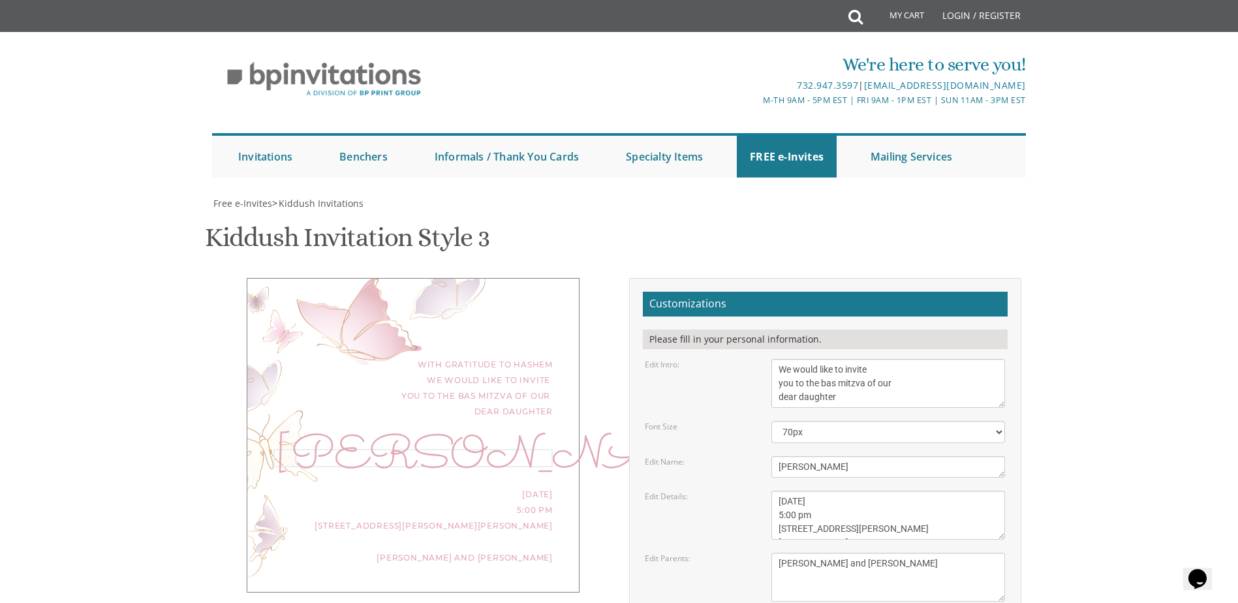
click at [825, 456] on textarea "[PERSON_NAME]" at bounding box center [888, 467] width 234 height 22
click at [547, 449] on div "[PERSON_NAME]" at bounding box center [412, 457] width 279 height 16
click at [545, 449] on div "[PERSON_NAME]" at bounding box center [412, 457] width 279 height 16
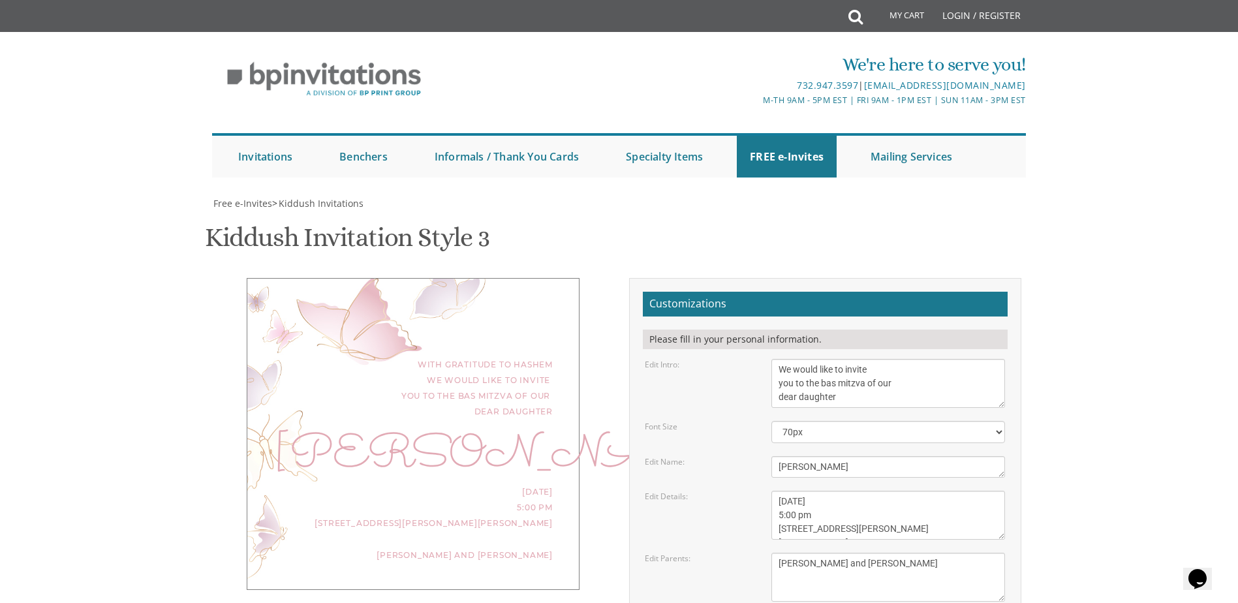
click at [553, 332] on div "With Gratitude to Hashem We would like to invite you to the bas mitzva of our d…" at bounding box center [413, 434] width 333 height 312
click at [572, 326] on div "With Gratitude to Hashem We would like to invite you to the bas mitzva of our d…" at bounding box center [413, 434] width 333 height 312
click at [523, 449] on div "[PERSON_NAME]" at bounding box center [412, 457] width 279 height 16
click at [851, 456] on textarea "[PERSON_NAME]" at bounding box center [888, 467] width 234 height 22
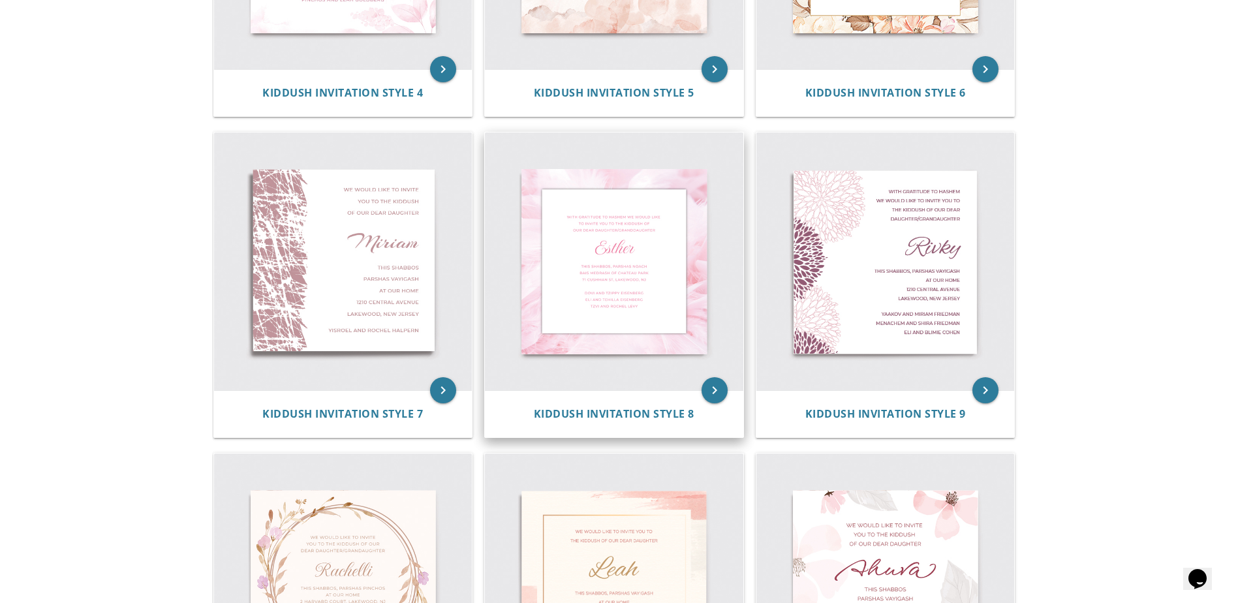
scroll to position [783, 0]
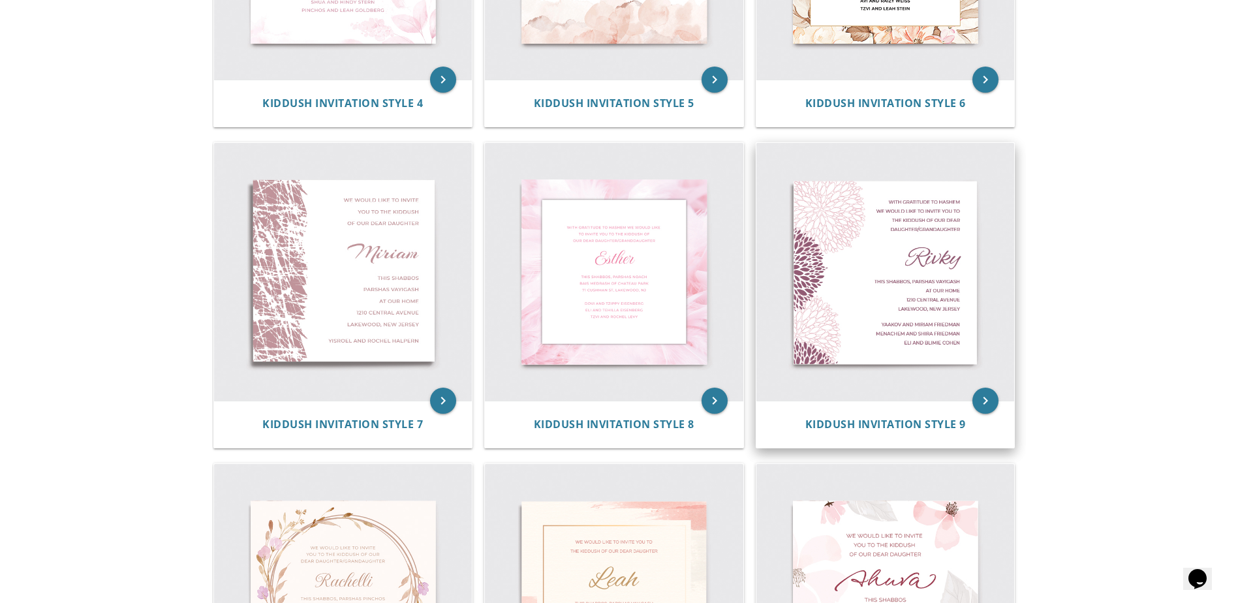
click at [885, 292] on img at bounding box center [885, 272] width 258 height 258
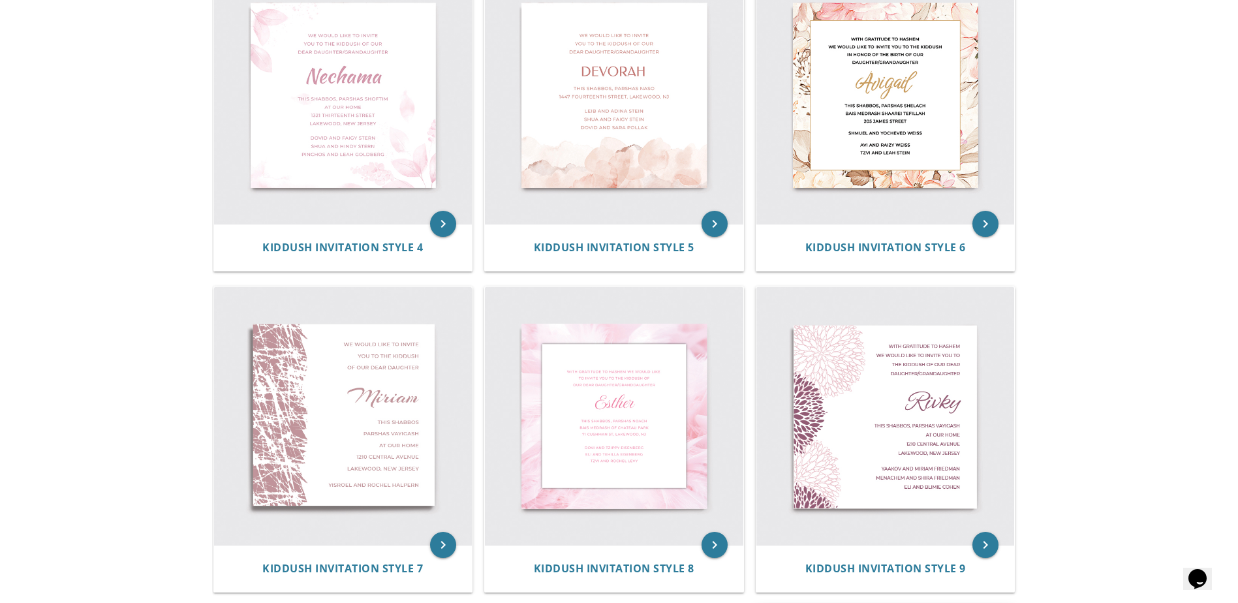
scroll to position [848, 0]
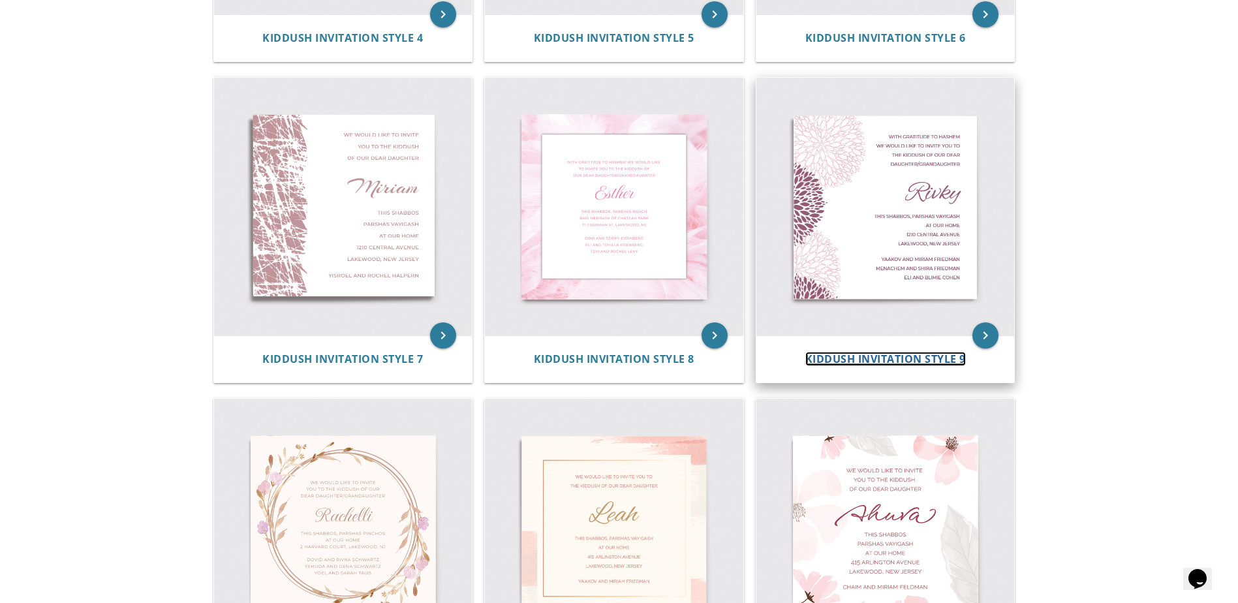
click at [861, 356] on span "Kiddush Invitation Style 9" at bounding box center [885, 359] width 161 height 14
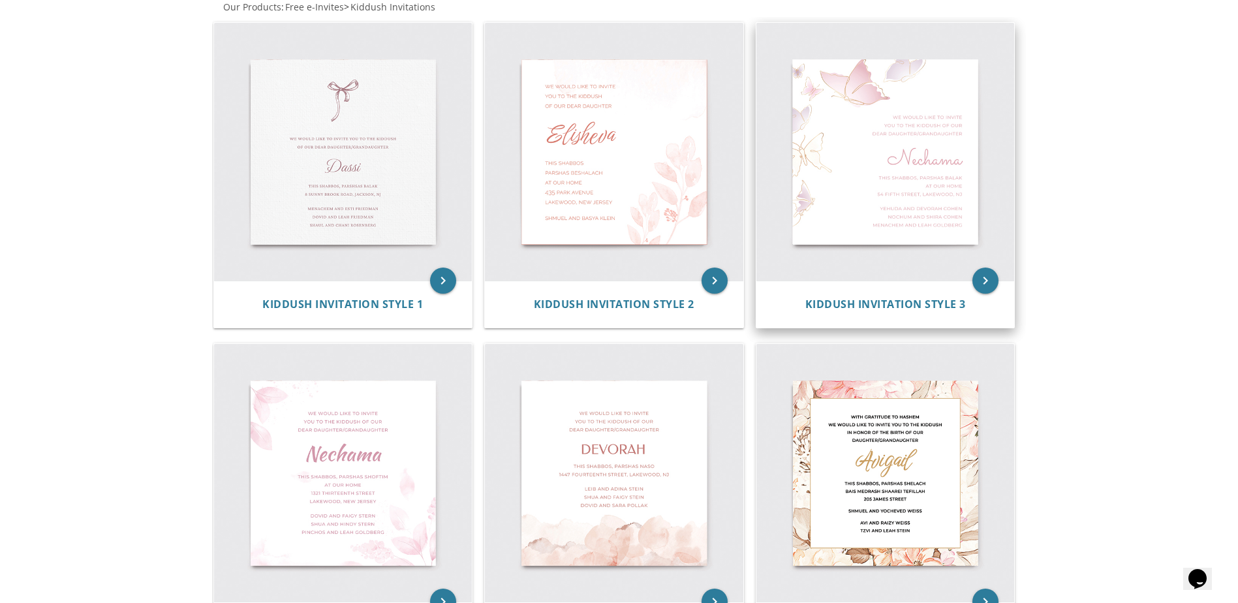
scroll to position [305, 0]
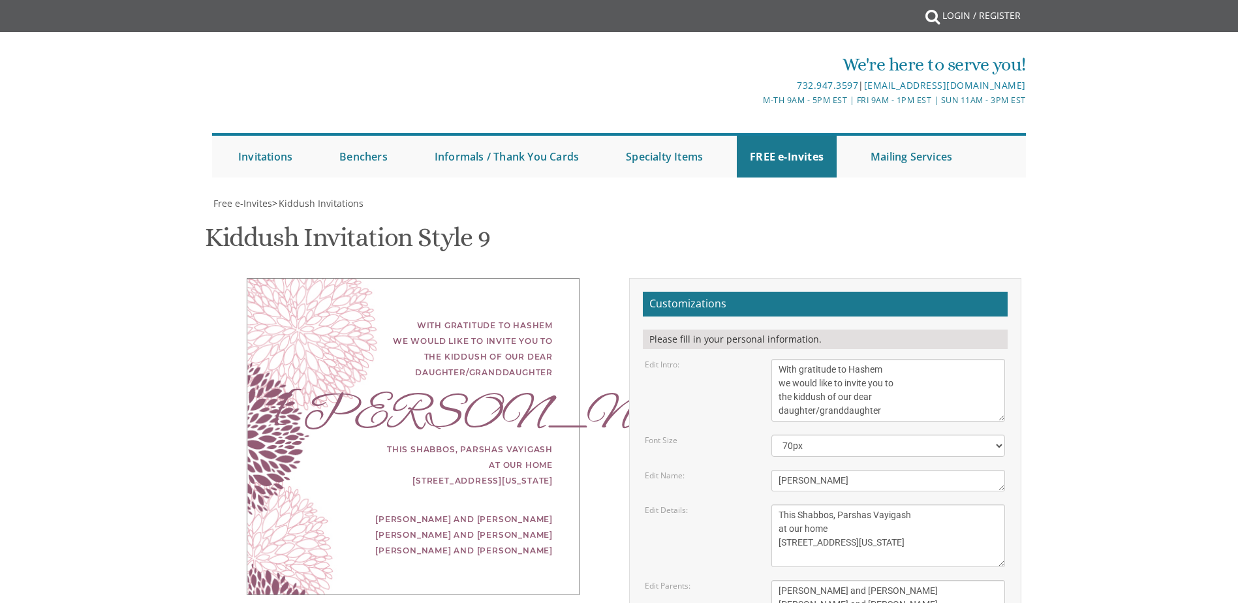
scroll to position [196, 0]
click at [470, 406] on div "Rivky" at bounding box center [412, 414] width 279 height 16
drag, startPoint x: 794, startPoint y: 200, endPoint x: 827, endPoint y: 200, distance: 32.6
click at [827, 359] on textarea "With gratitude to Hashem we would like to invite you to the kiddush of our dear…" at bounding box center [888, 390] width 234 height 63
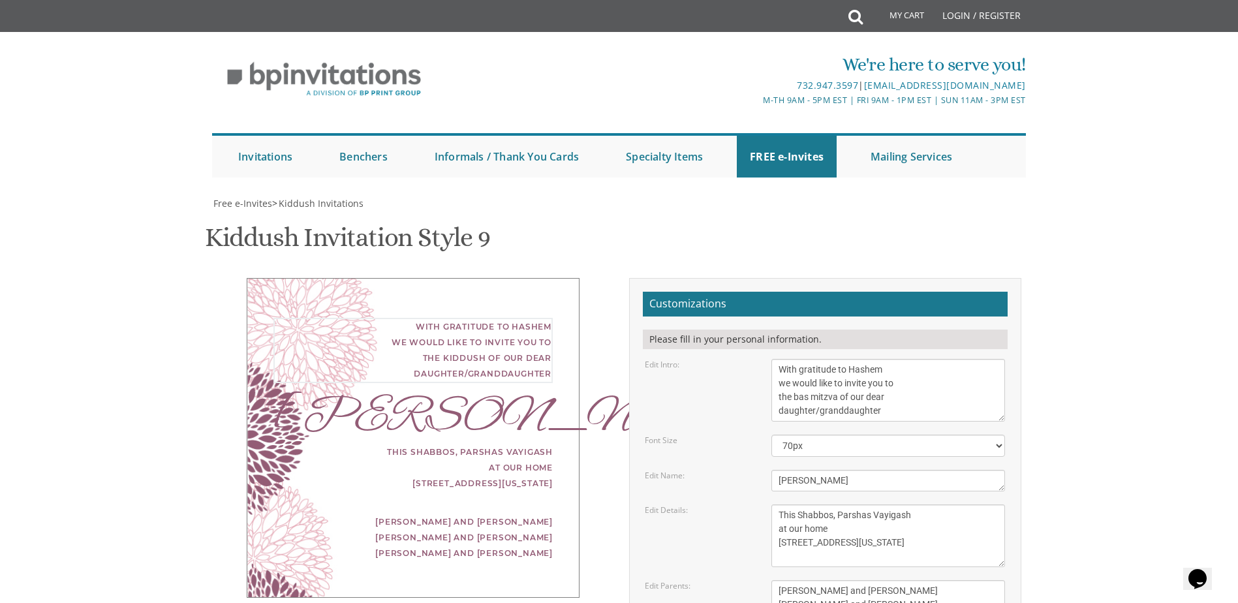
drag, startPoint x: 817, startPoint y: 217, endPoint x: 902, endPoint y: 219, distance: 84.8
click at [902, 359] on textarea "With gratitude to Hashem we would like to invite you to the kiddush of our dear…" at bounding box center [888, 390] width 234 height 63
type textarea "With gratitude to Hashem we would like to invite you to the bas mitzva of our d…"
drag, startPoint x: 808, startPoint y: 288, endPoint x: 667, endPoint y: 305, distance: 142.5
click at [669, 303] on form "Customizations Please fill in your personal information. Edit Intro: With grati…" at bounding box center [825, 542] width 365 height 501
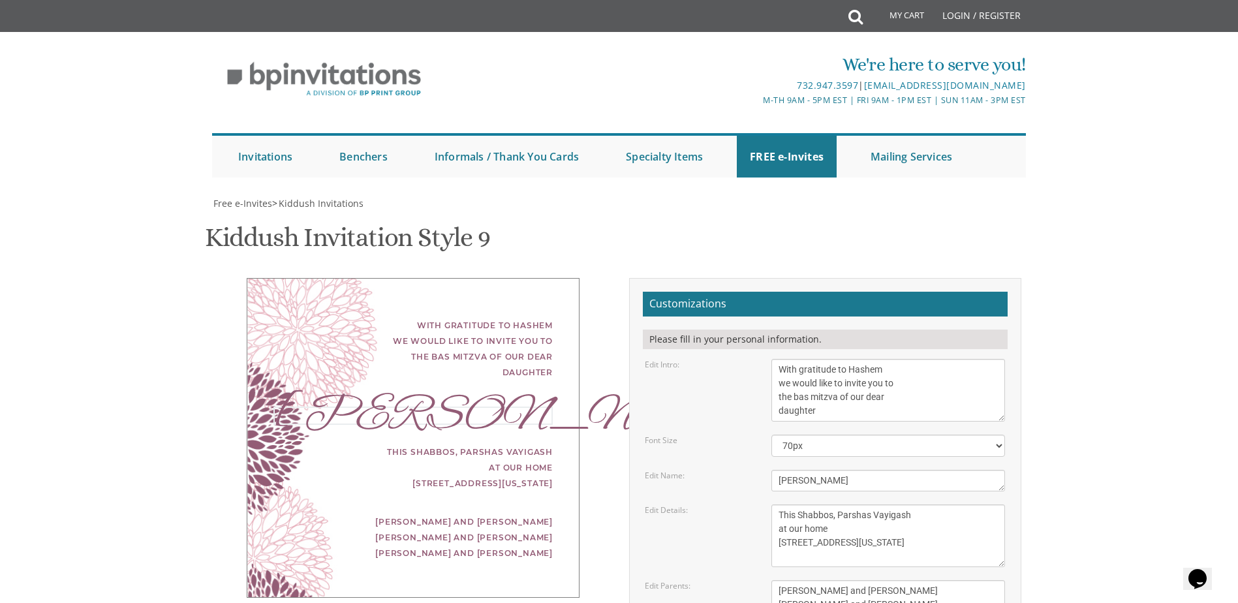
type textarea "[PERSON_NAME]"
drag, startPoint x: 782, startPoint y: 320, endPoint x: 919, endPoint y: 317, distance: 137.7
click at [919, 504] on textarea "This Shabbos, Parshas Vayigash at our home 120 Central Avenue Lakewood, New Jer…" at bounding box center [888, 535] width 234 height 63
drag, startPoint x: 777, startPoint y: 335, endPoint x: 851, endPoint y: 329, distance: 74.0
click at [851, 504] on textarea "This Shabbos, Parshas Vayigash at our home 120 Central Avenue Lakewood, New Jer…" at bounding box center [888, 535] width 234 height 63
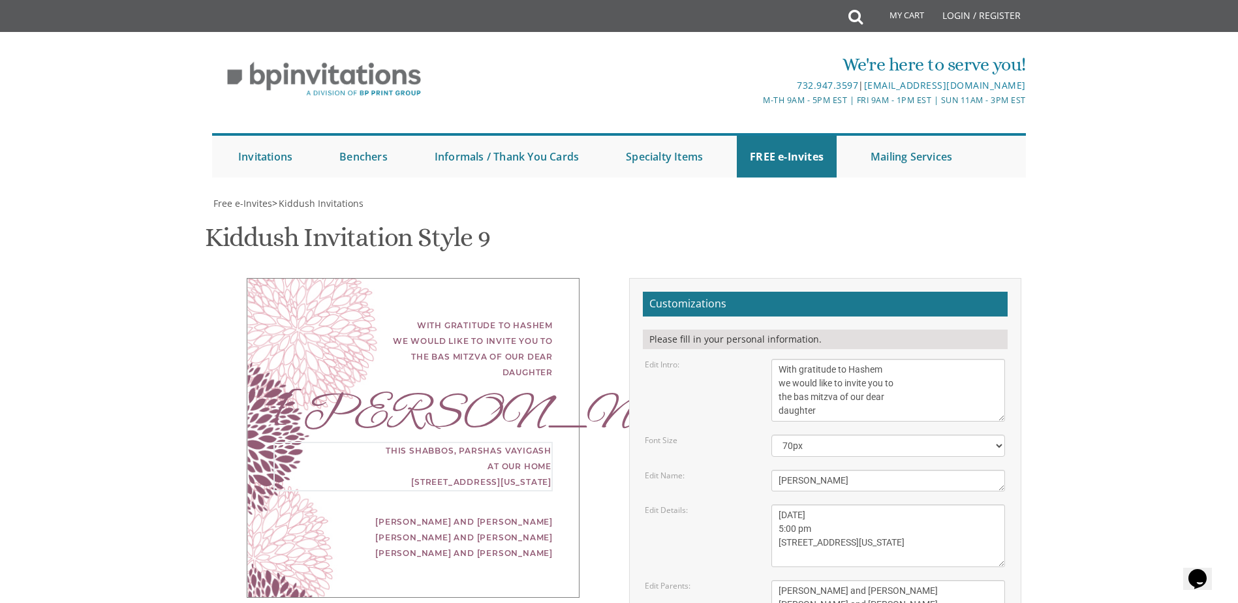
drag, startPoint x: 779, startPoint y: 348, endPoint x: 894, endPoint y: 341, distance: 115.0
click at [894, 504] on textarea "This Shabbos, Parshas Vayigash at our home 120 Central Avenue Lakewood, New Jer…" at bounding box center [888, 535] width 234 height 63
drag, startPoint x: 780, startPoint y: 361, endPoint x: 821, endPoint y: 355, distance: 41.6
click at [821, 504] on textarea "This Shabbos, Parshas Vayigash at our home 120 Central Avenue Lakewood, New Jer…" at bounding box center [888, 535] width 234 height 63
type textarea "Sunday, November 2nd 5:00 pm 8 Churchill Court Jackson, New Jersey"
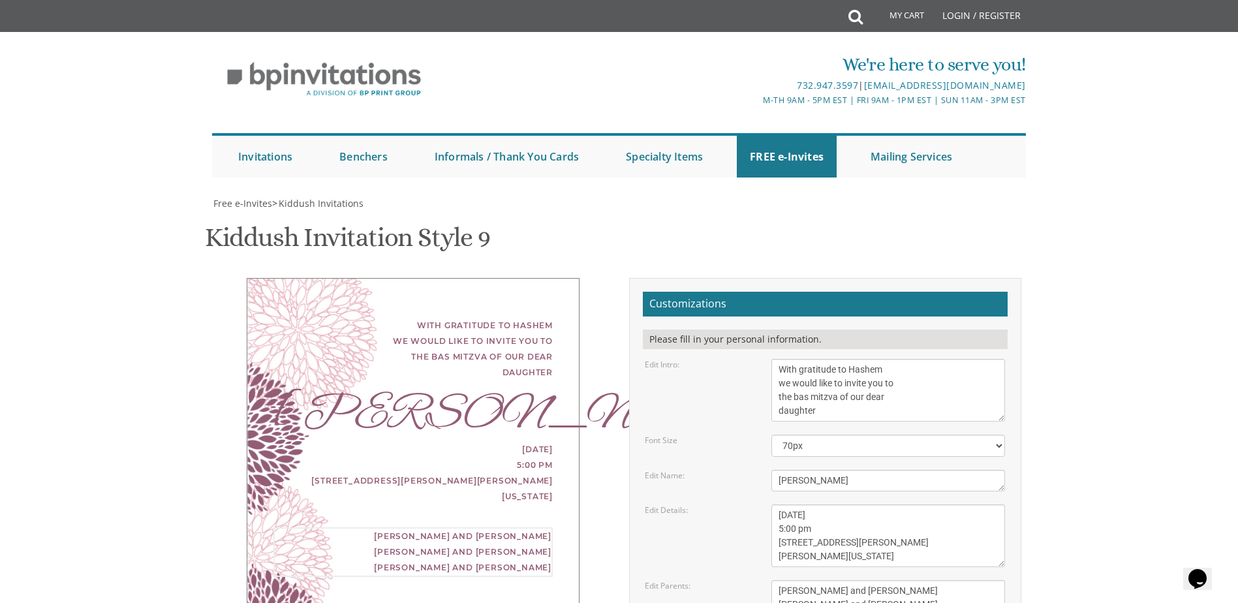
drag, startPoint x: 778, startPoint y: 397, endPoint x: 889, endPoint y: 423, distance: 113.9
click at [889, 580] on textarea "[PERSON_NAME] and [PERSON_NAME] [PERSON_NAME] and [PERSON_NAME] [PERSON_NAME] a…" at bounding box center [888, 604] width 234 height 49
type textarea "B"
type textarea "[PERSON_NAME] and [PERSON_NAME]"
click at [714, 580] on div "Edit Parents: Yaakov and Miriam Friedman Menachem and Shira Friedman Eli and Bl…" at bounding box center [825, 604] width 380 height 49
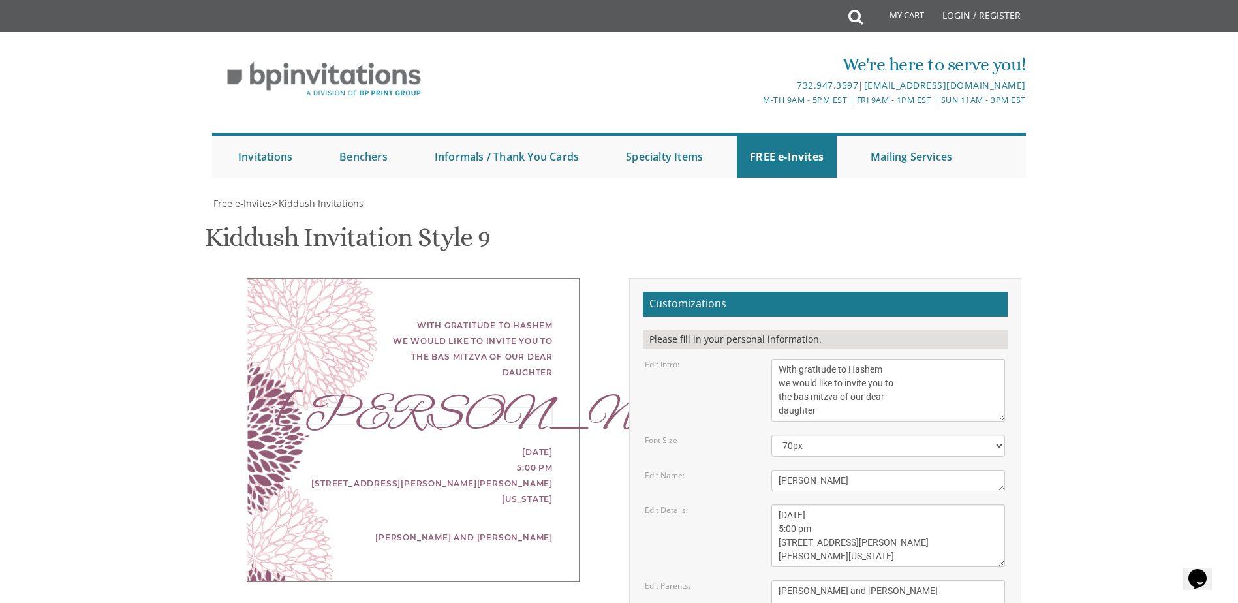
click at [810, 470] on textarea "Rivky" at bounding box center [888, 481] width 234 height 22
click at [803, 470] on textarea "Rivky" at bounding box center [888, 481] width 234 height 22
click at [828, 470] on textarea "Rivky" at bounding box center [888, 481] width 234 height 22
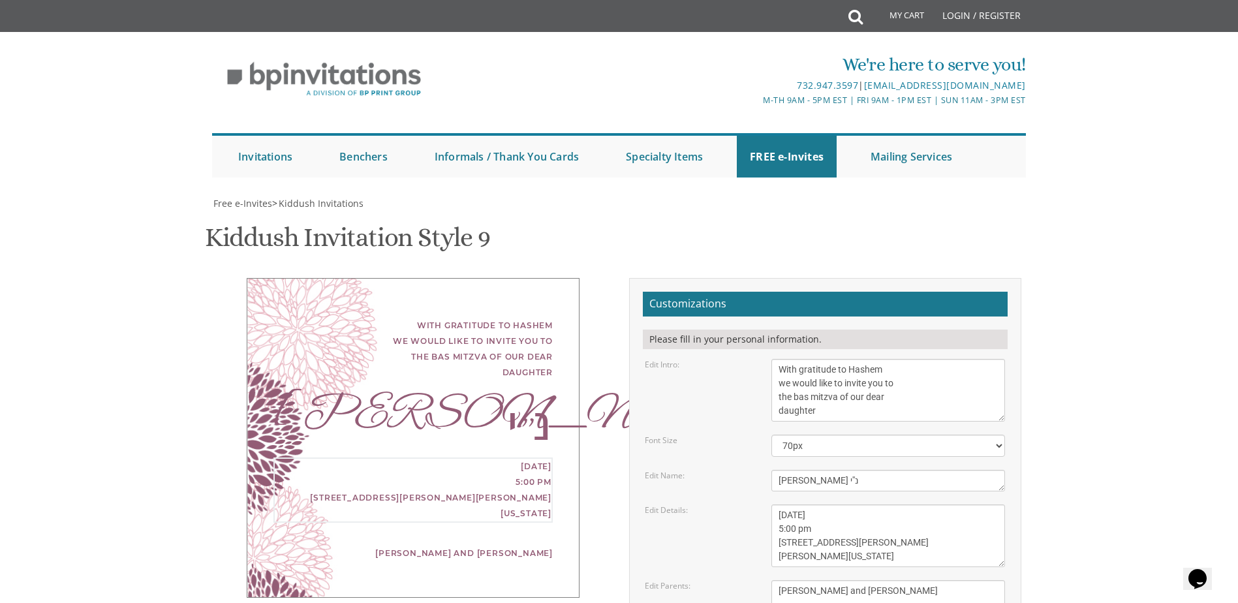
click at [823, 504] on textarea "This Shabbos, Parshas Vayigash at our home 120 Central Avenue Lakewood, New Jer…" at bounding box center [888, 535] width 234 height 63
drag, startPoint x: 827, startPoint y: 284, endPoint x: 808, endPoint y: 284, distance: 19.6
click at [808, 470] on textarea "Rivky" at bounding box center [888, 481] width 234 height 22
type textarea "[PERSON_NAME]"
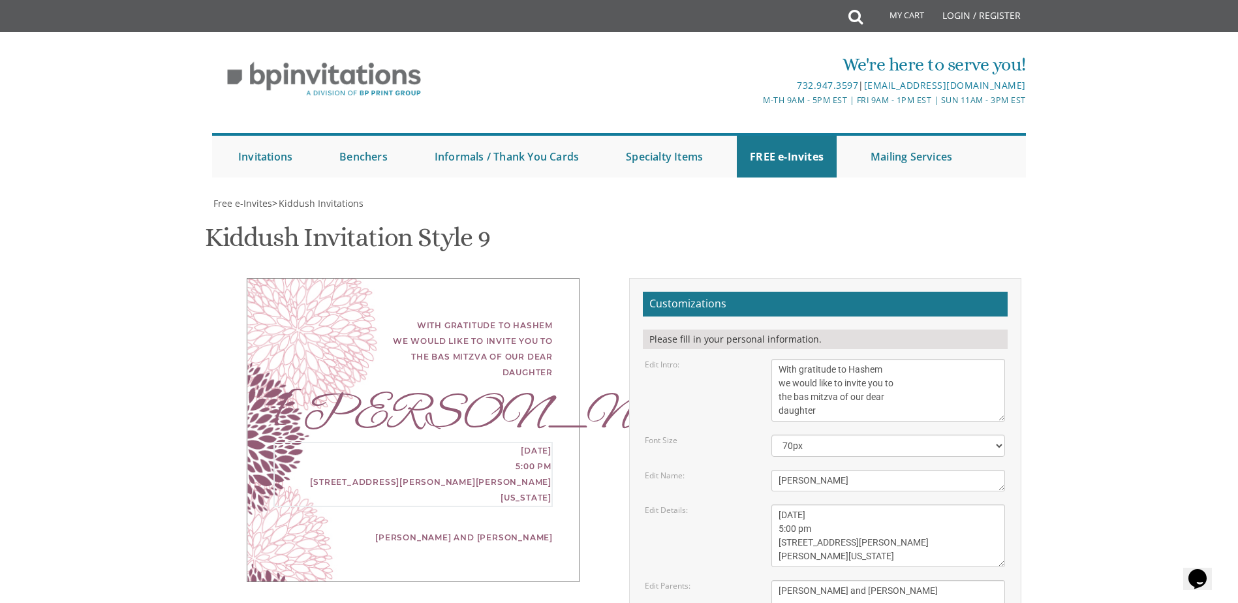
click at [924, 504] on textarea "This Shabbos, Parshas Vayigash at our home 120 Central Avenue Lakewood, New Jer…" at bounding box center [888, 535] width 234 height 63
